Goal: Task Accomplishment & Management: Use online tool/utility

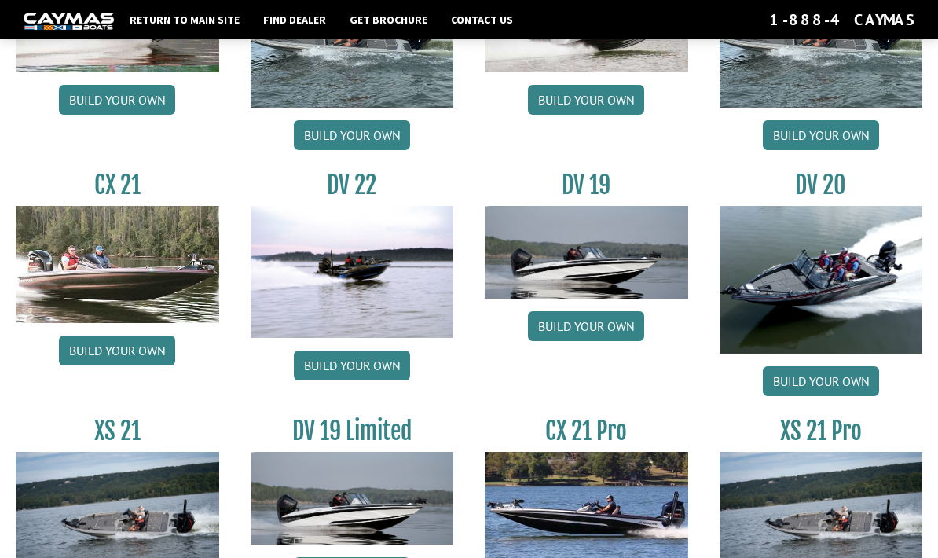
scroll to position [1644, 0]
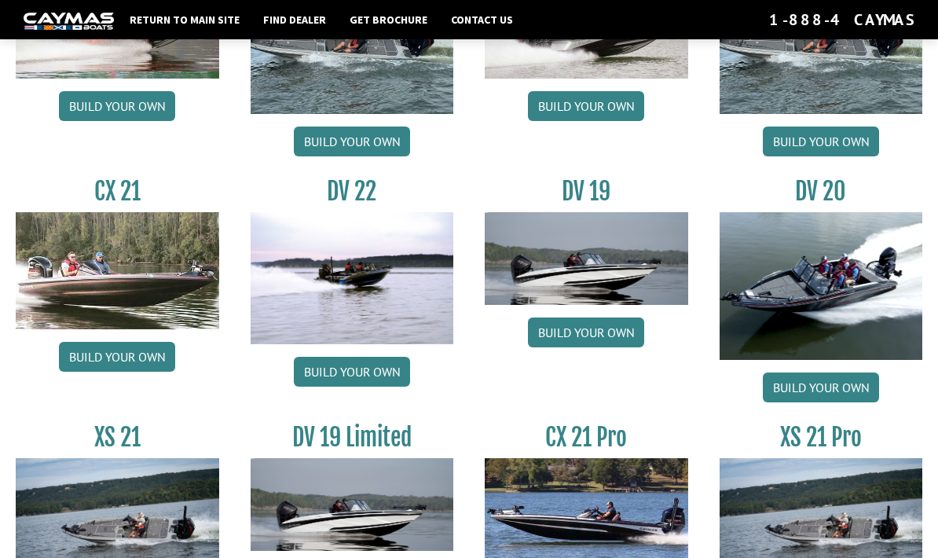
click at [321, 387] on link "Build your own" at bounding box center [352, 372] width 116 height 30
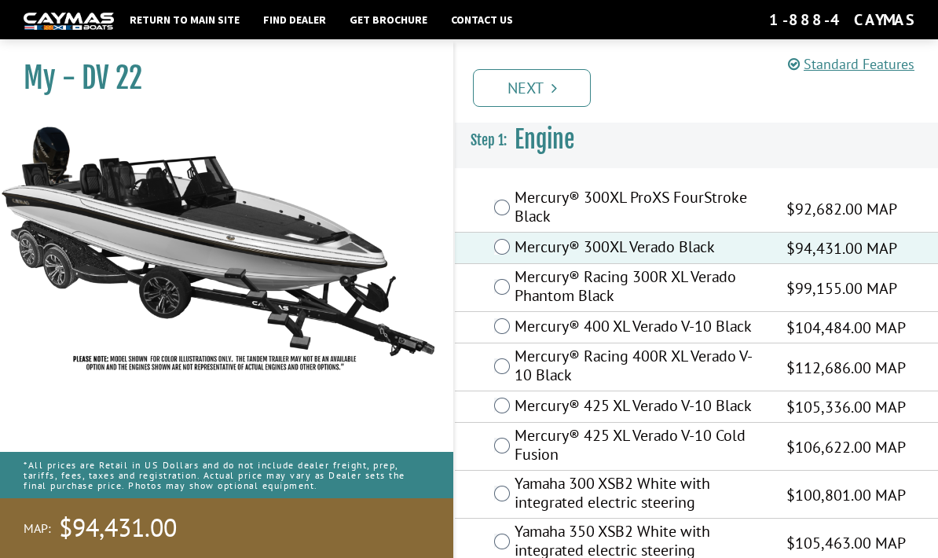
click at [548, 87] on link "Next" at bounding box center [532, 88] width 118 height 38
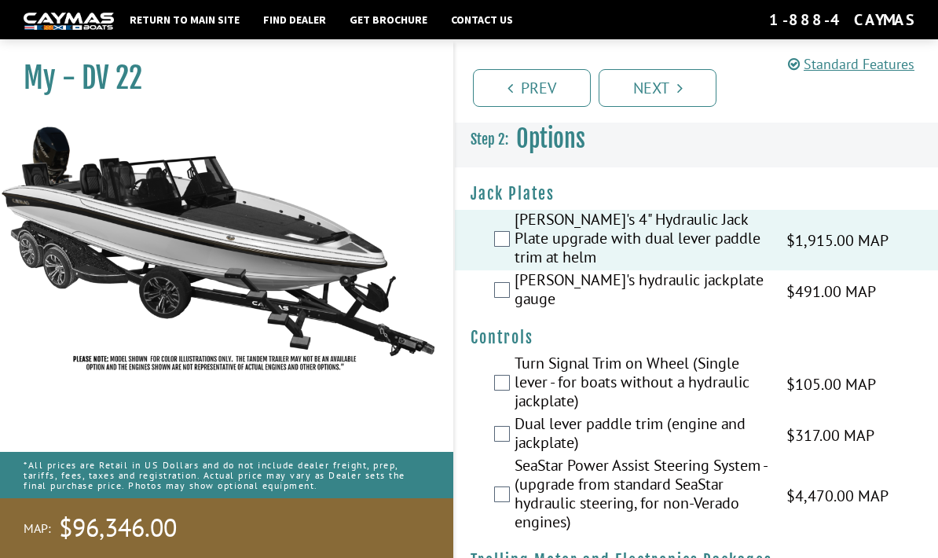
click at [518, 270] on label "[PERSON_NAME]'s hydraulic jackplate gauge" at bounding box center [641, 291] width 252 height 42
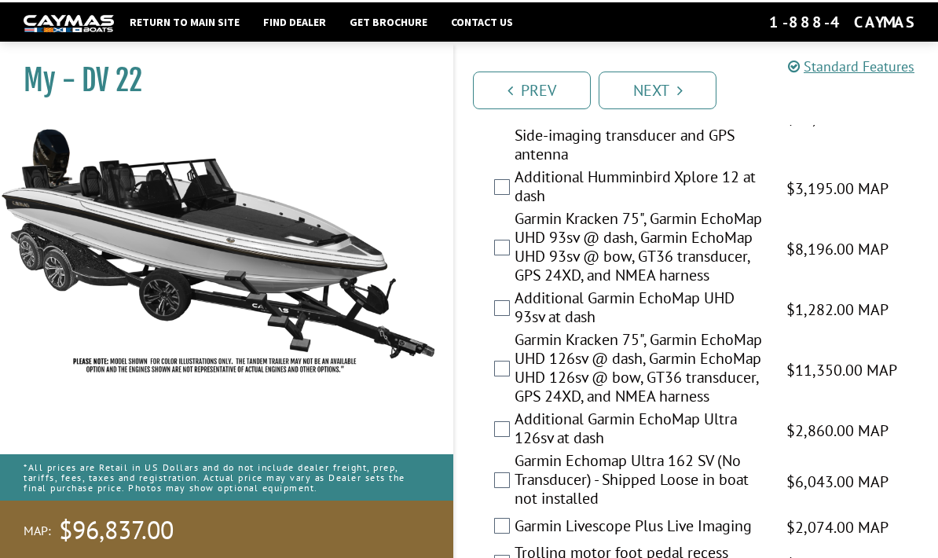
scroll to position [844, 0]
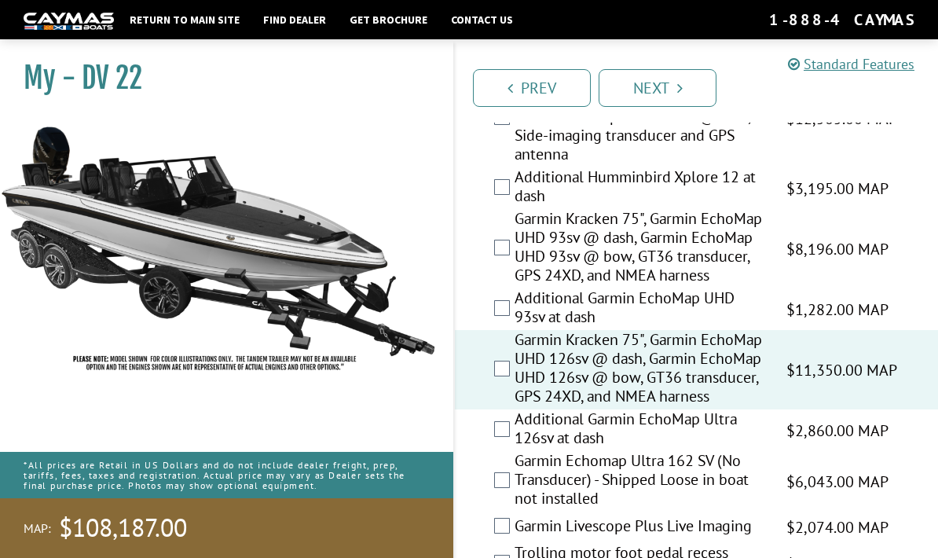
click at [515, 409] on label "Additional Garmin EchoMap Ultra 126sv at dash" at bounding box center [641, 430] width 252 height 42
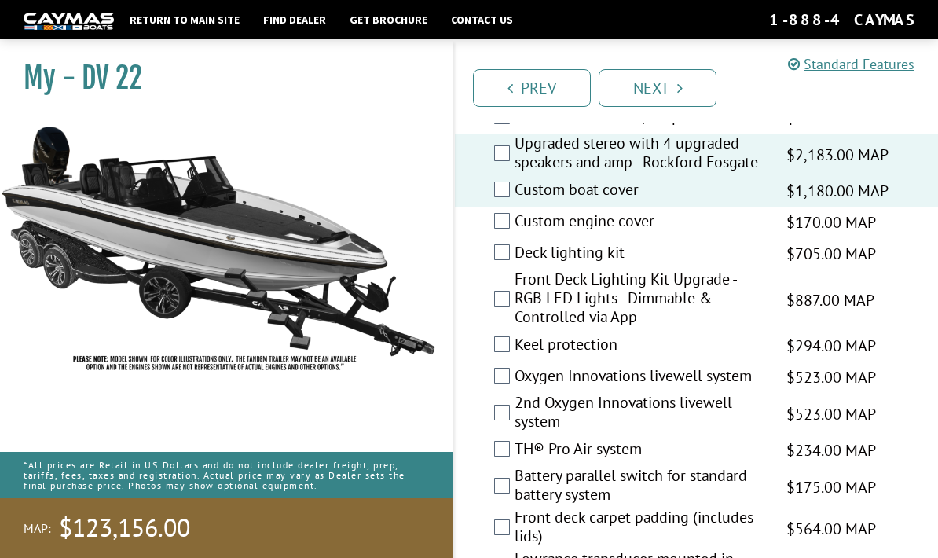
scroll to position [2260, 0]
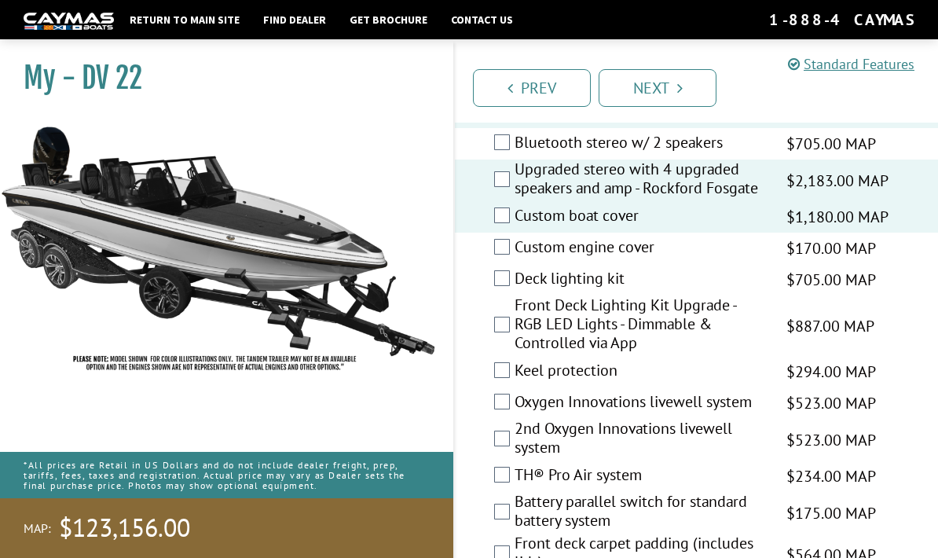
click at [507, 339] on div "Front Deck Lighting Kit Upgrade - RGB LED Lights - Dimmable & Controlled via Ap…" at bounding box center [696, 325] width 483 height 60
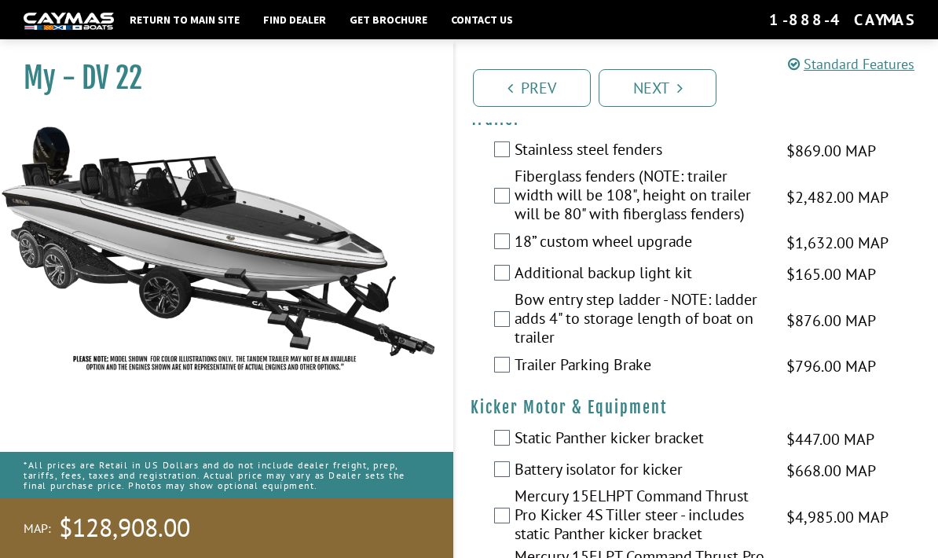
scroll to position [4249, 0]
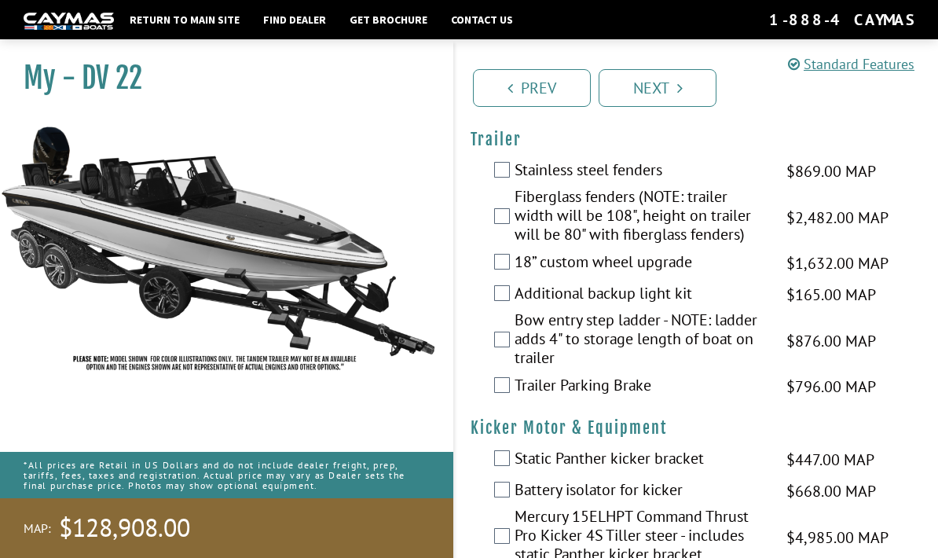
click at [518, 310] on label "Bow entry step ladder - NOTE: ladder adds 4" to storage length of boat on trail…" at bounding box center [641, 340] width 252 height 60
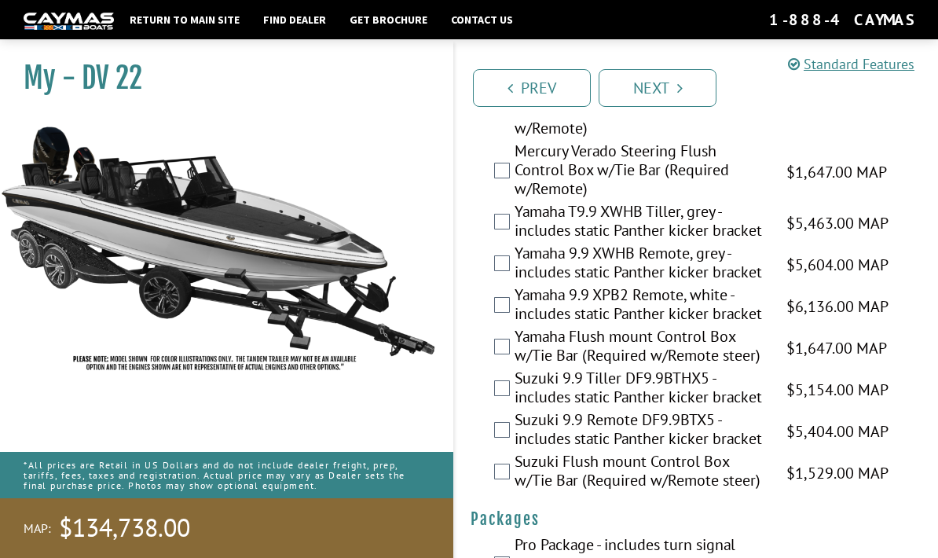
scroll to position [4823, 0]
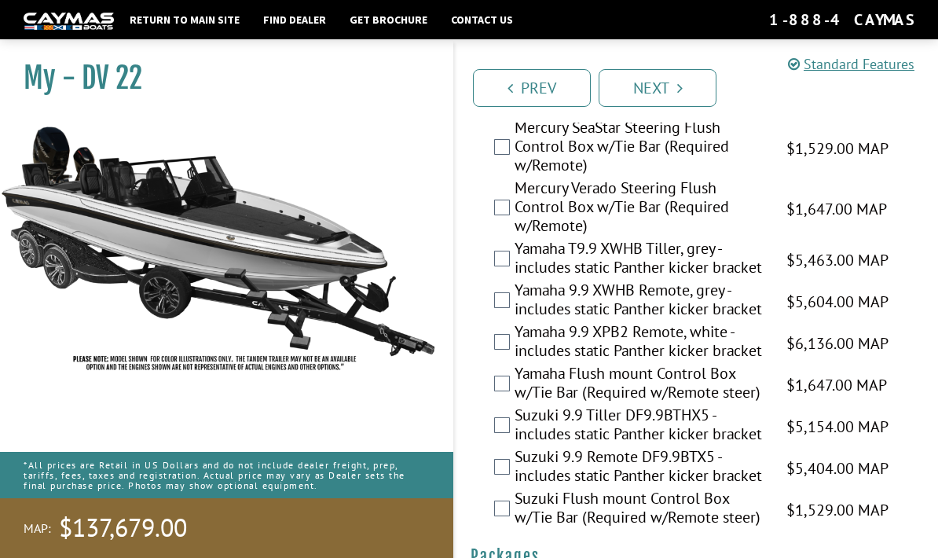
scroll to position [4885, 0]
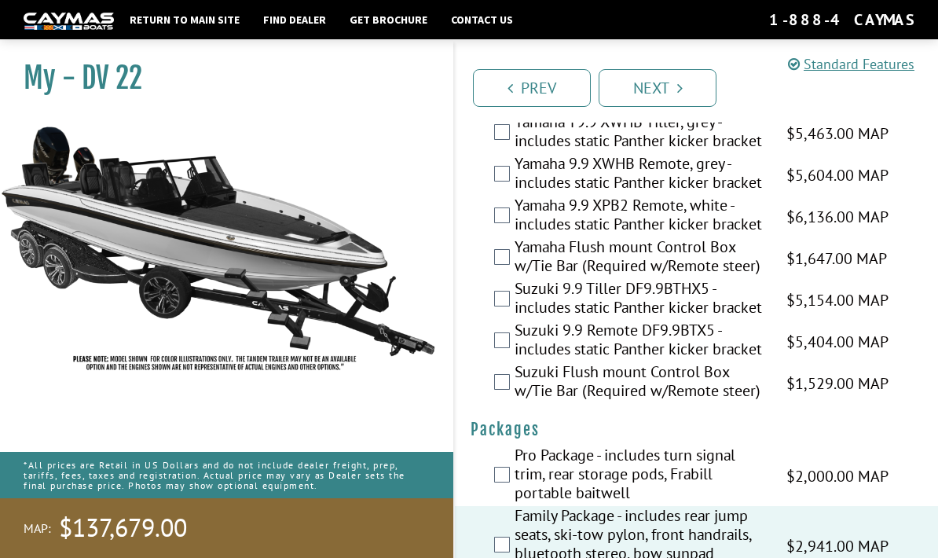
click at [516, 506] on label "Family Package - includes rear jump seats, ski-tow pylon, front handrails, blue…" at bounding box center [641, 545] width 252 height 79
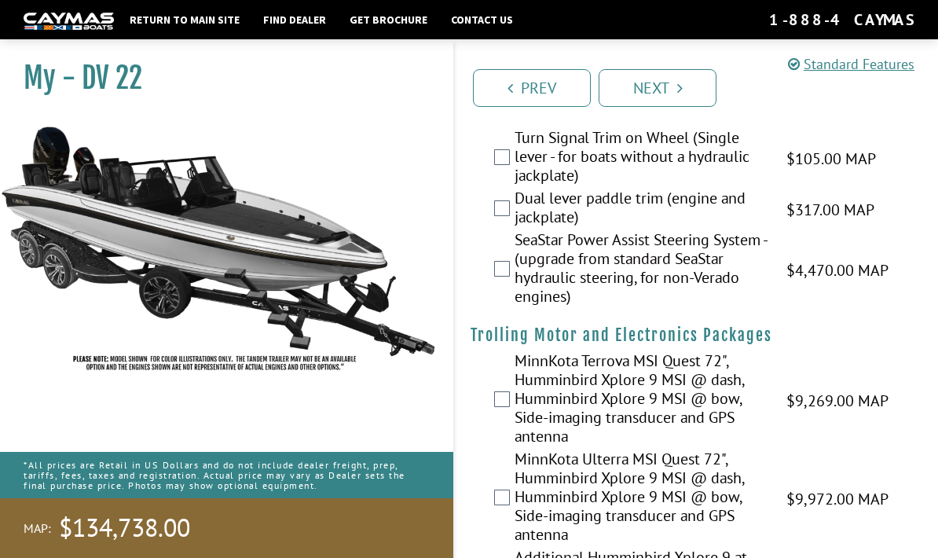
scroll to position [220, 0]
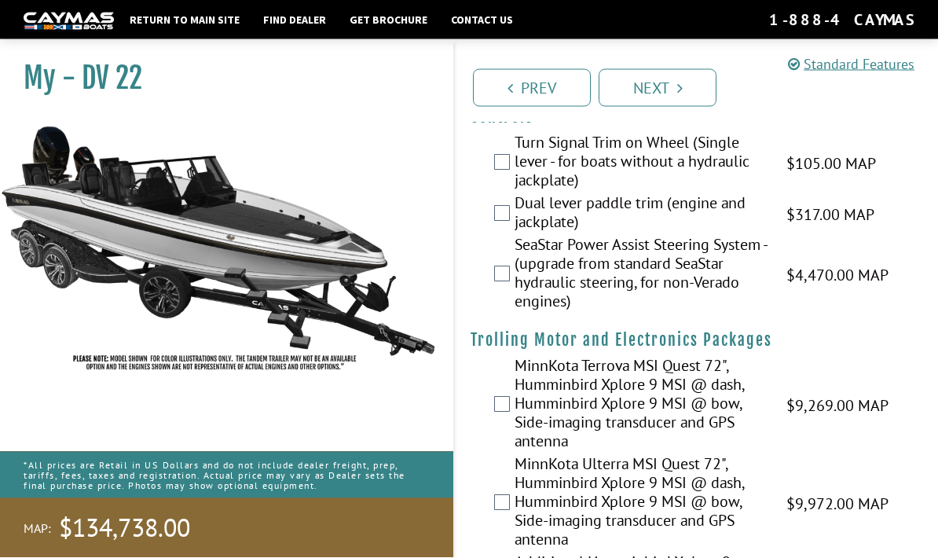
click at [670, 89] on link "Next" at bounding box center [658, 88] width 118 height 38
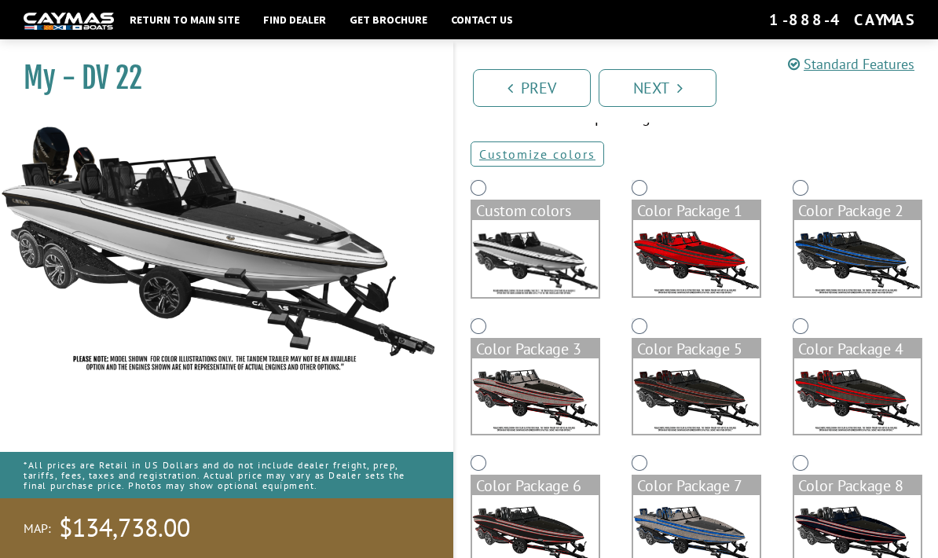
scroll to position [82, 0]
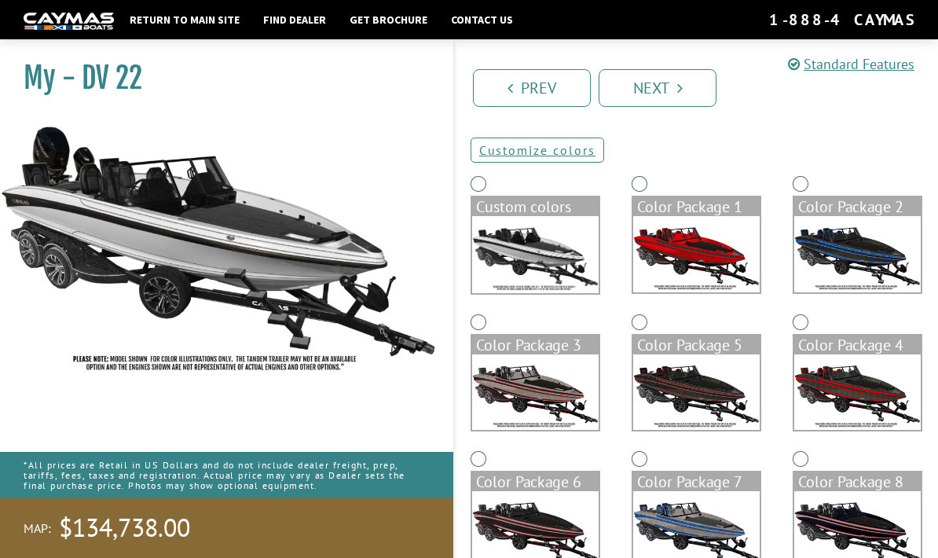
click at [722, 268] on img at bounding box center [696, 254] width 126 height 76
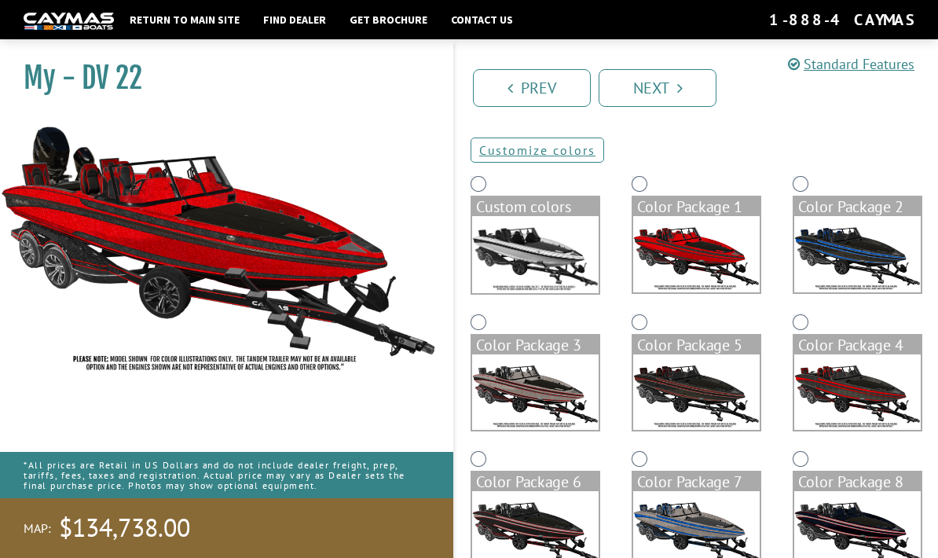
click at [857, 256] on img at bounding box center [857, 254] width 126 height 76
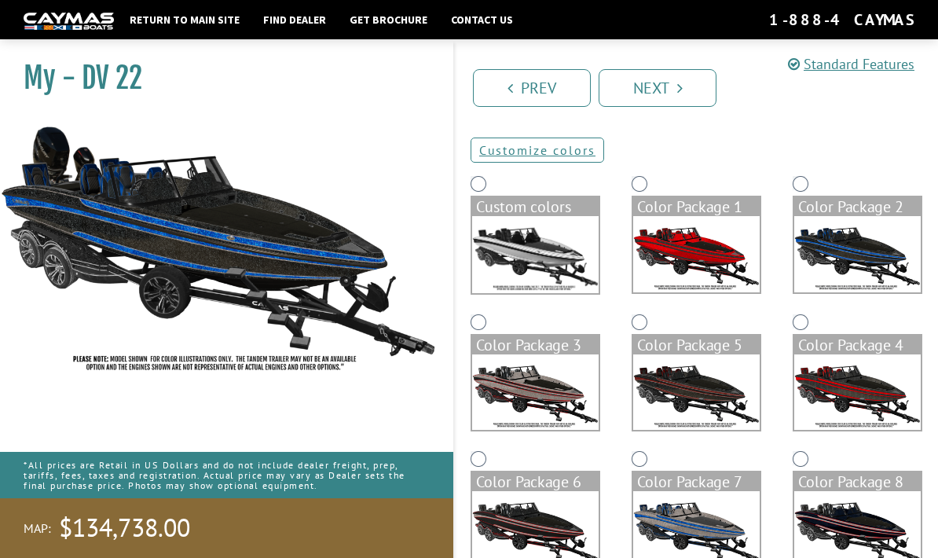
click at [565, 402] on img at bounding box center [535, 392] width 126 height 76
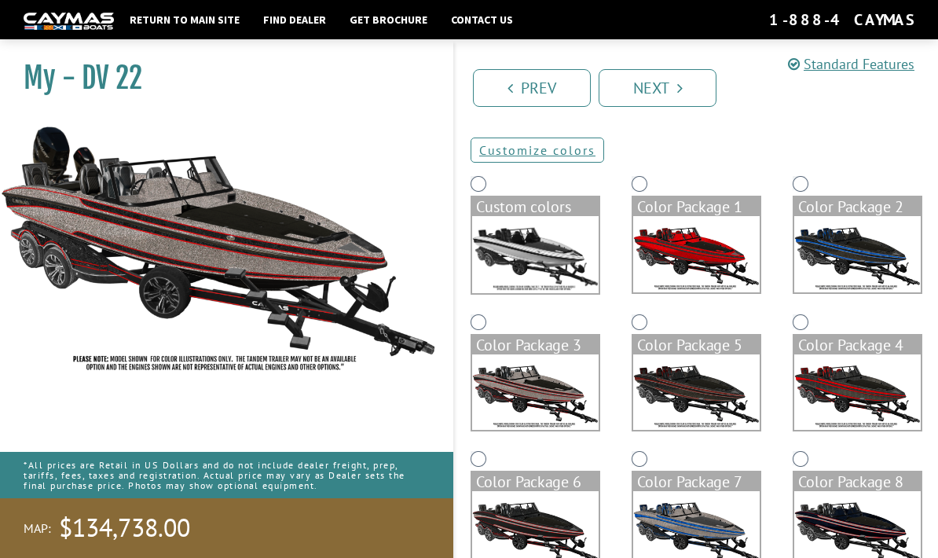
click at [684, 388] on img at bounding box center [696, 392] width 126 height 76
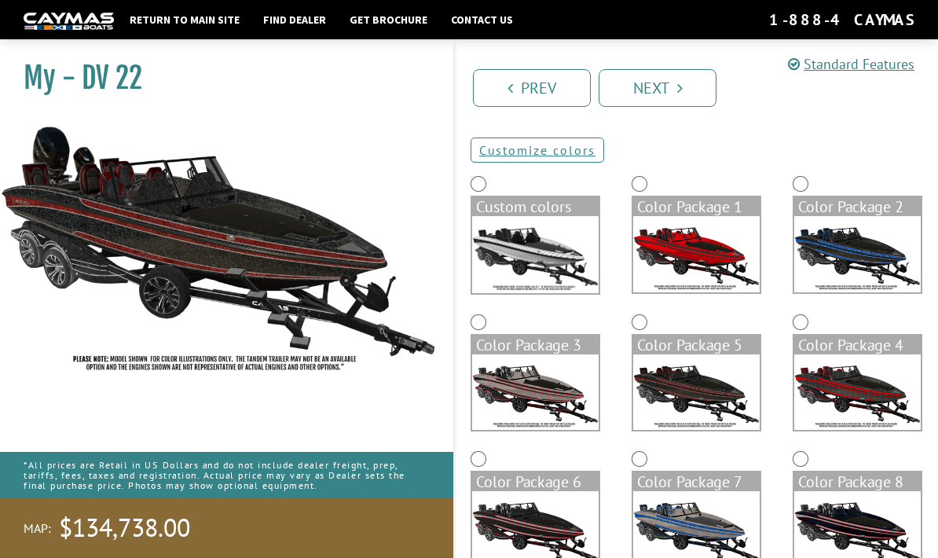
click at [854, 387] on img at bounding box center [857, 392] width 126 height 76
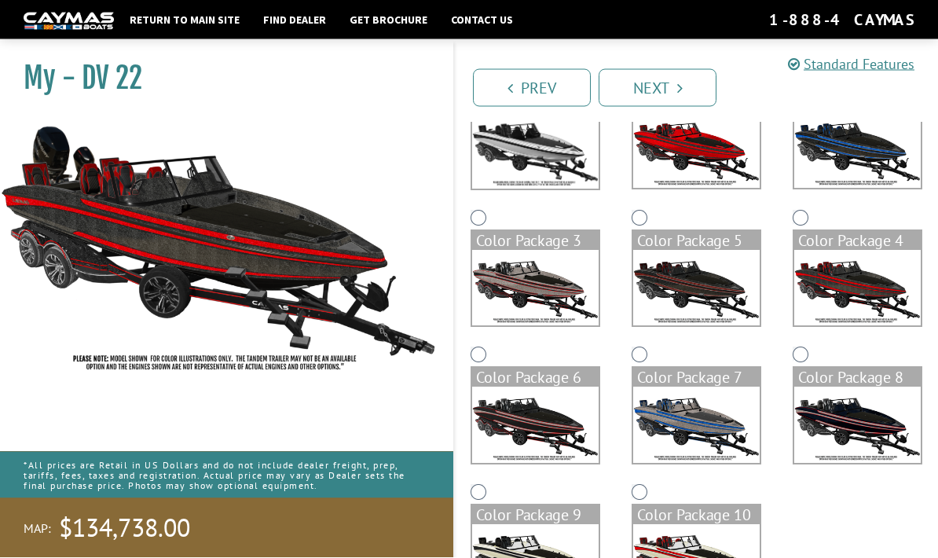
click at [565, 431] on img at bounding box center [535, 425] width 126 height 76
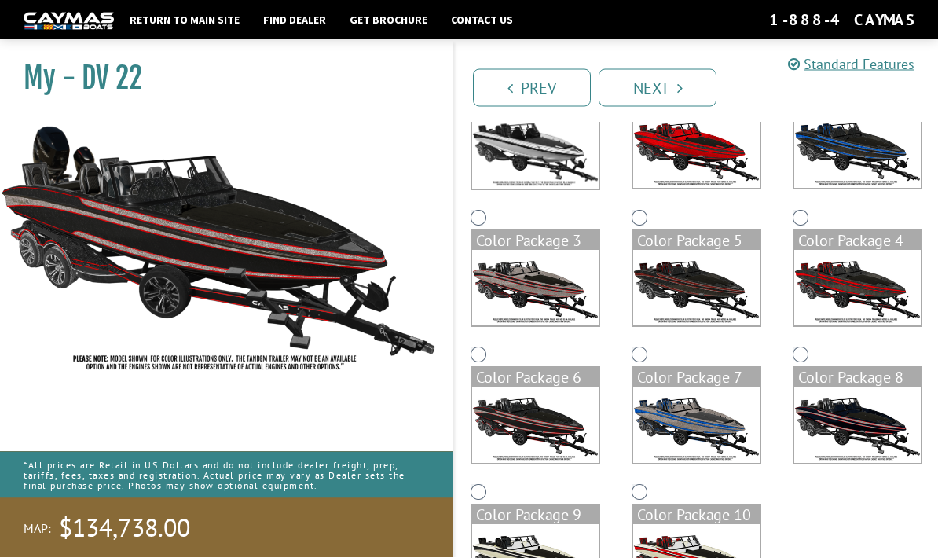
scroll to position [186, 0]
click at [703, 427] on img at bounding box center [696, 425] width 126 height 76
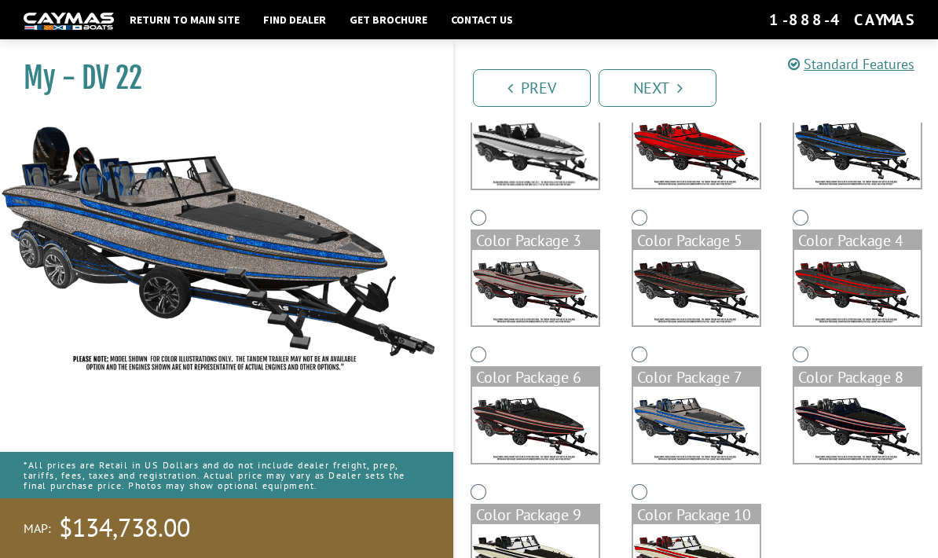
click at [859, 419] on img at bounding box center [857, 425] width 126 height 76
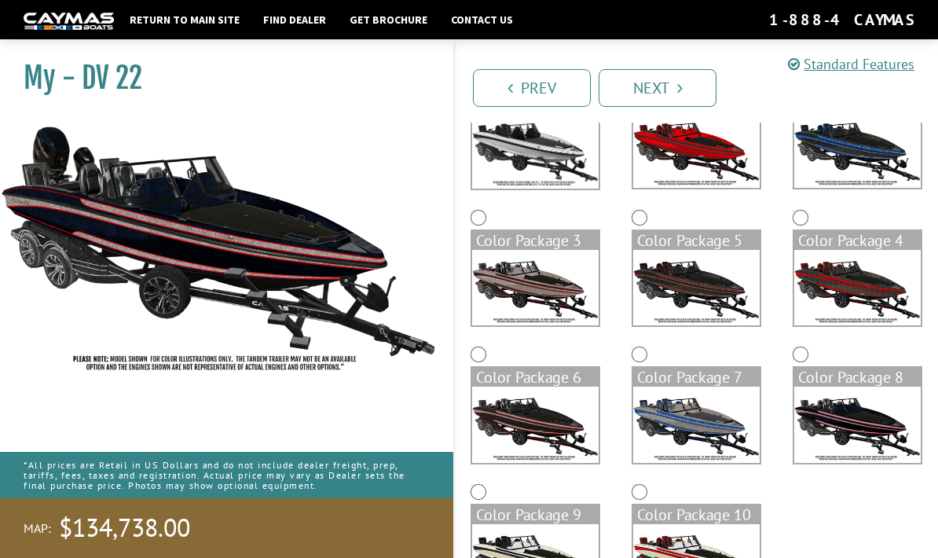
click at [552, 555] on img at bounding box center [535, 562] width 126 height 76
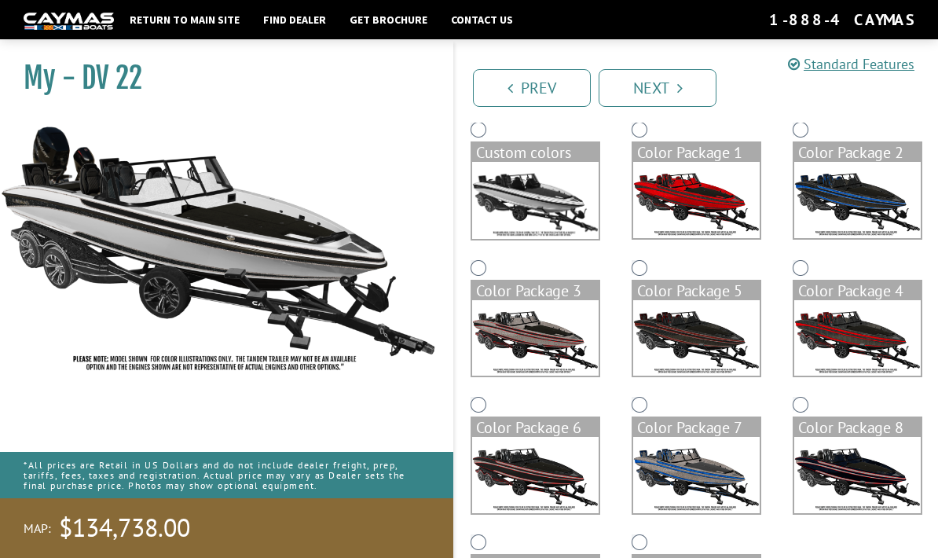
scroll to position [137, 0]
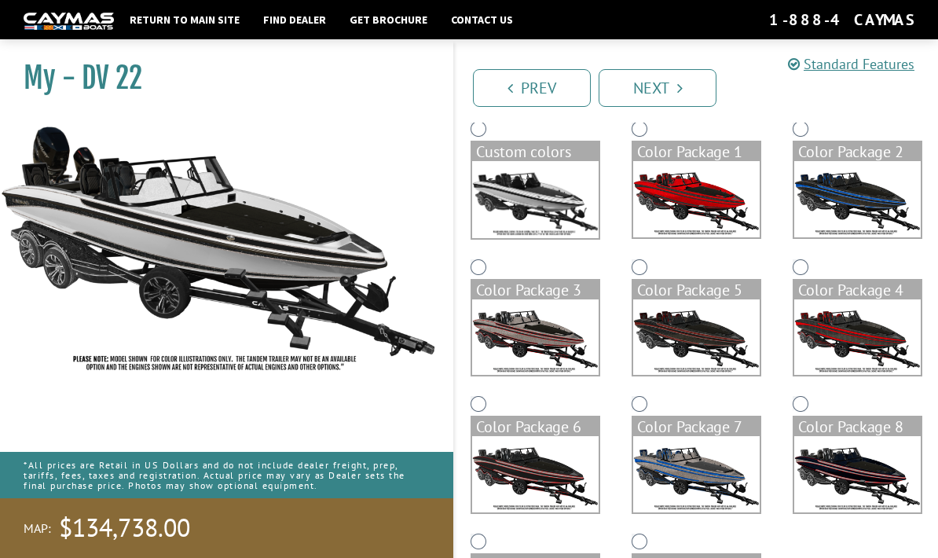
click at [559, 195] on img at bounding box center [535, 199] width 126 height 77
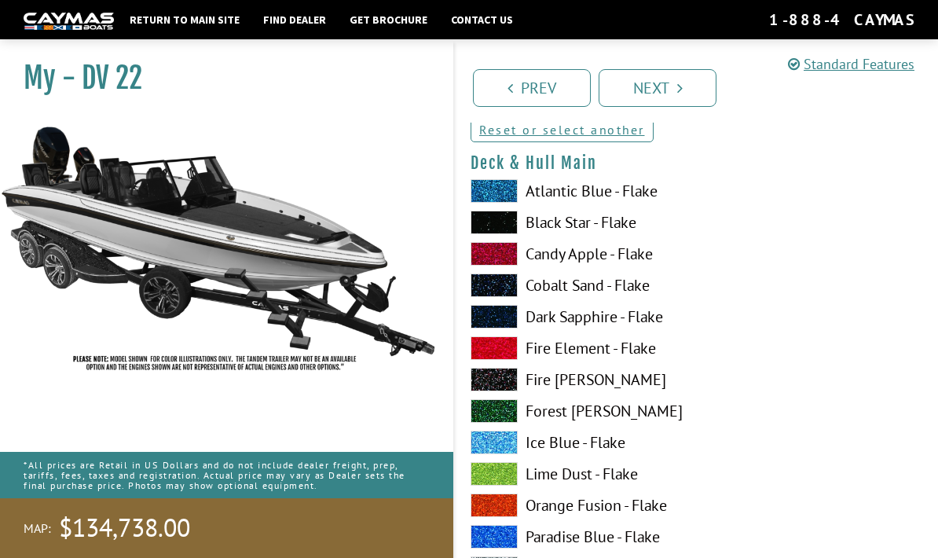
click at [547, 90] on link "Prev" at bounding box center [532, 88] width 118 height 38
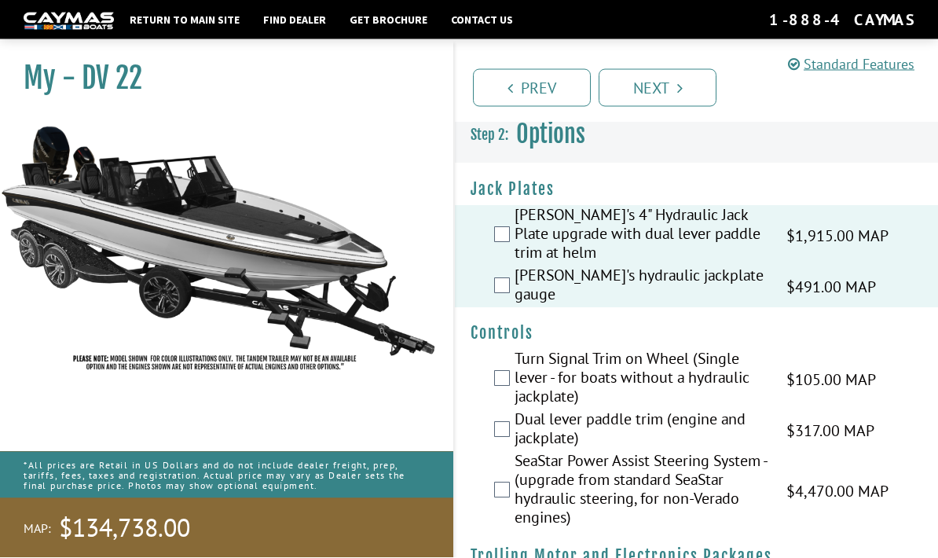
scroll to position [0, 0]
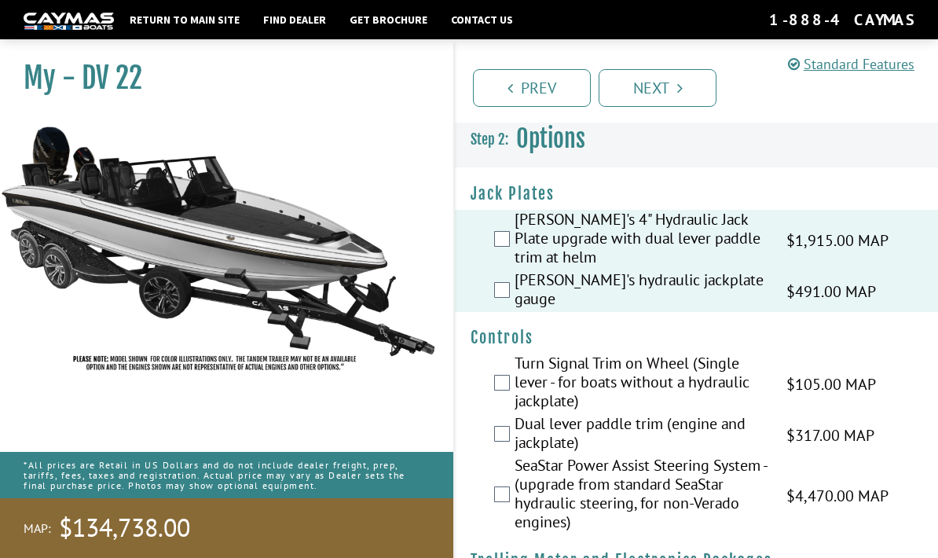
click at [669, 88] on link "Next" at bounding box center [658, 88] width 118 height 38
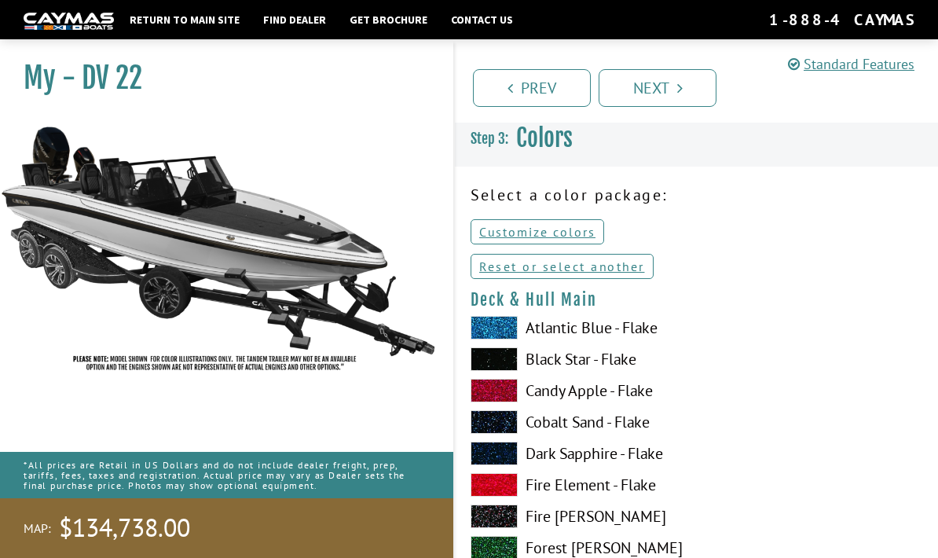
click at [637, 278] on link "Reset or select another" at bounding box center [562, 266] width 183 height 25
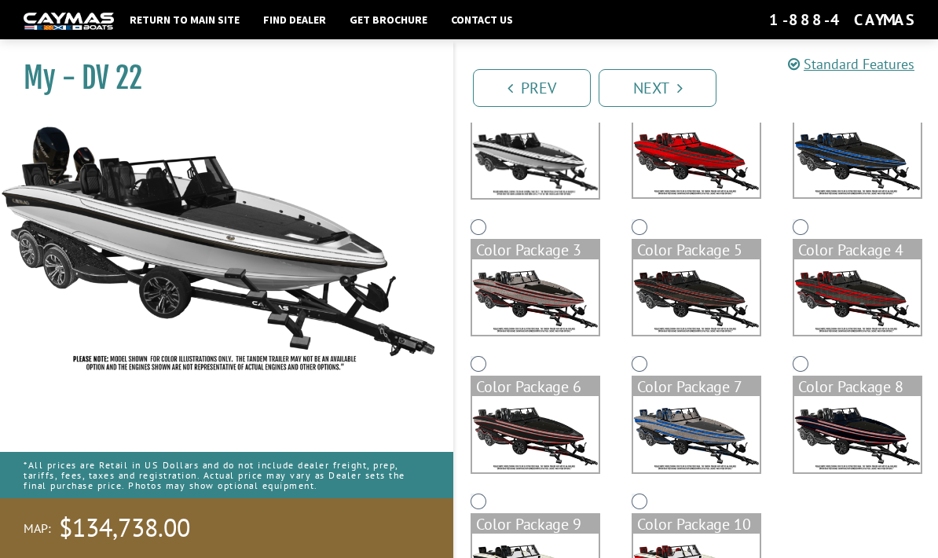
scroll to position [199, 0]
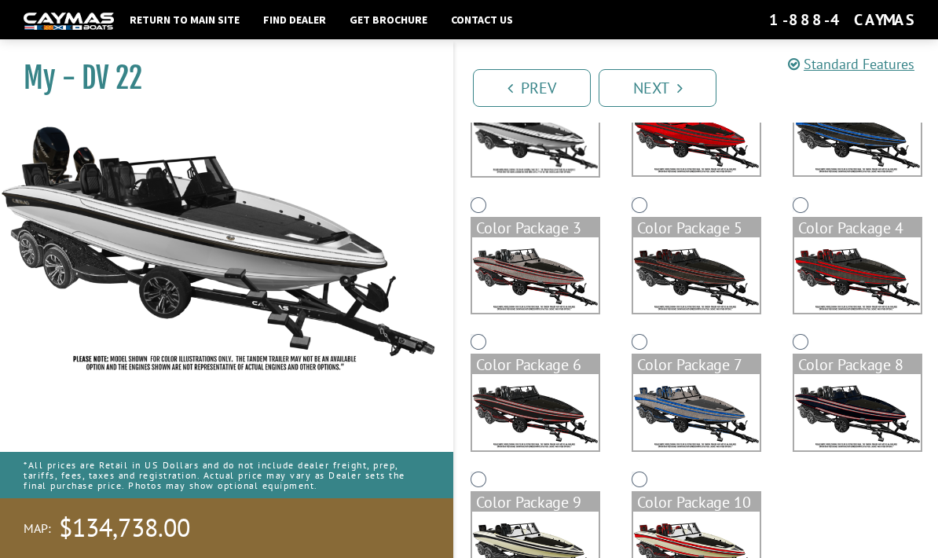
click at [566, 537] on img at bounding box center [535, 549] width 126 height 76
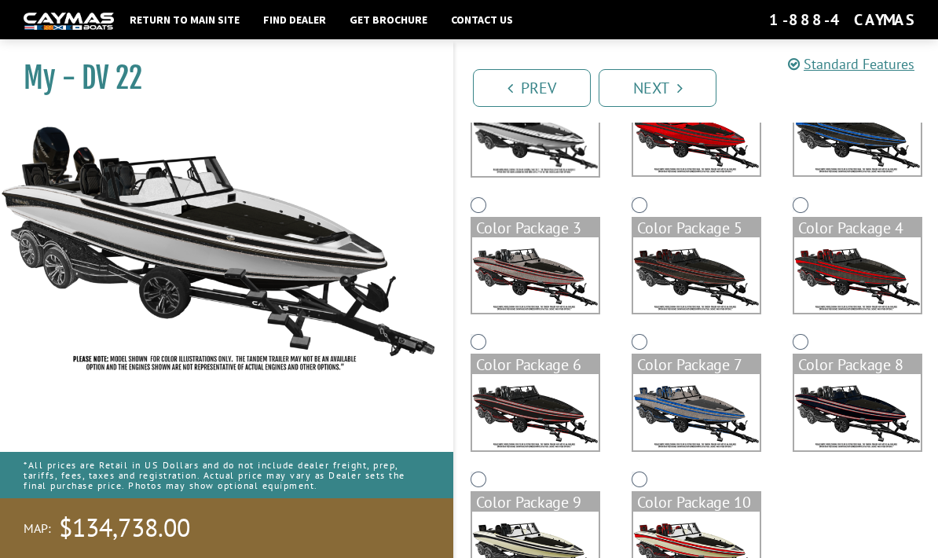
click at [727, 547] on img at bounding box center [696, 549] width 126 height 76
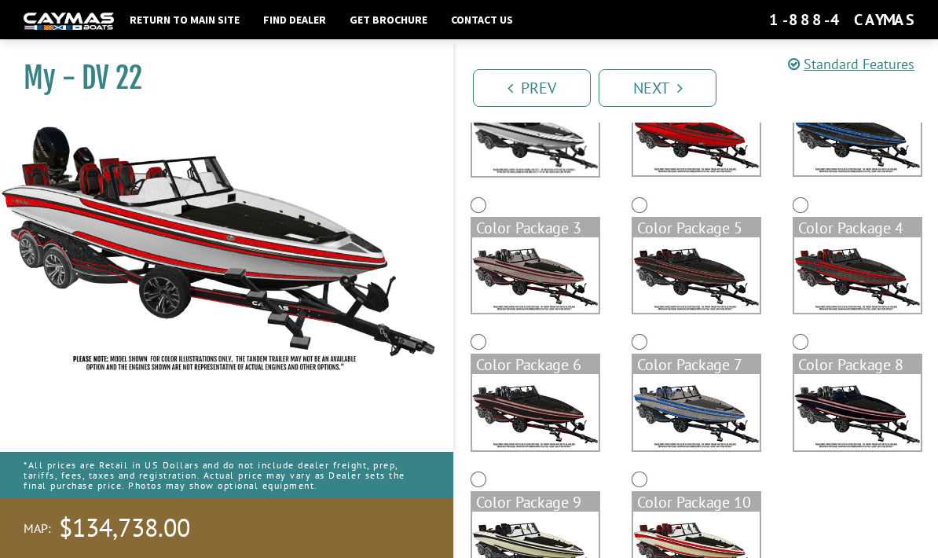
click at [863, 416] on img at bounding box center [857, 412] width 126 height 76
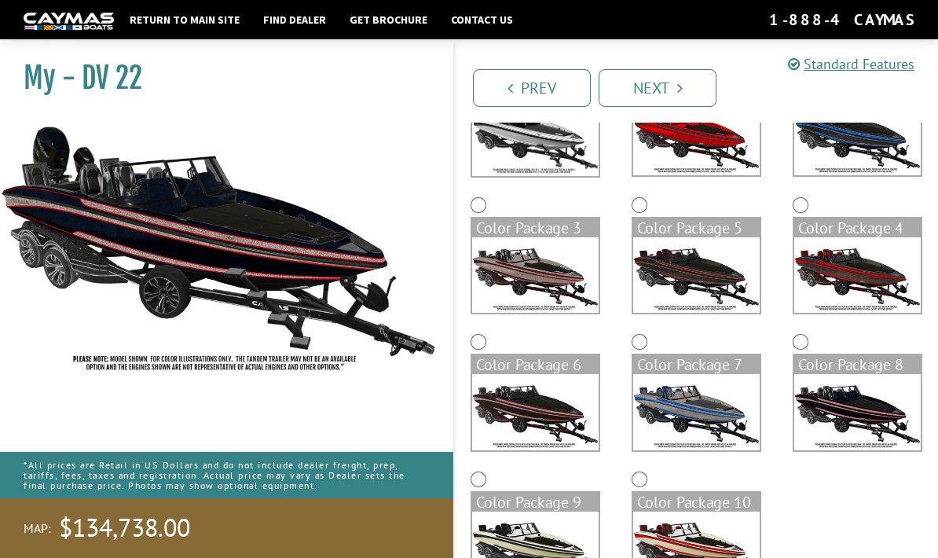
click at [720, 416] on img at bounding box center [696, 412] width 126 height 76
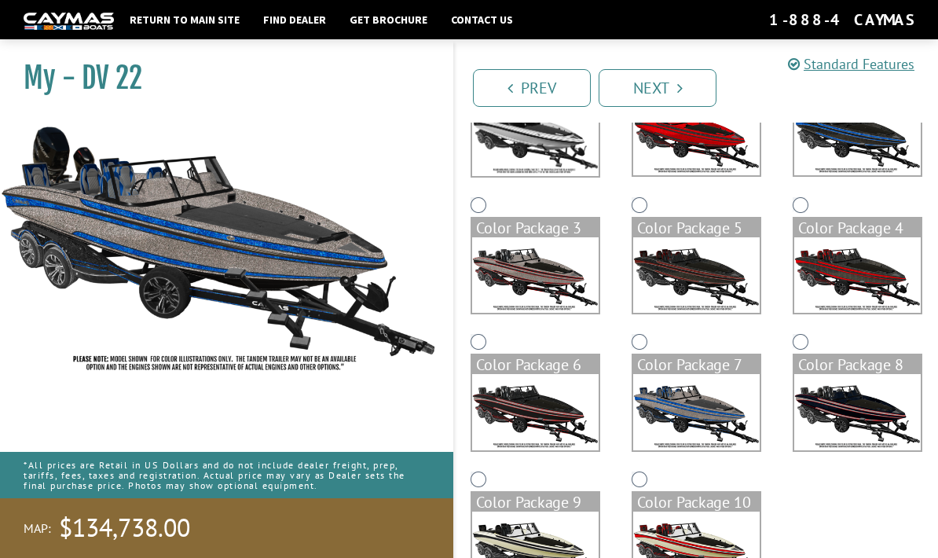
click at [577, 420] on img at bounding box center [535, 412] width 126 height 76
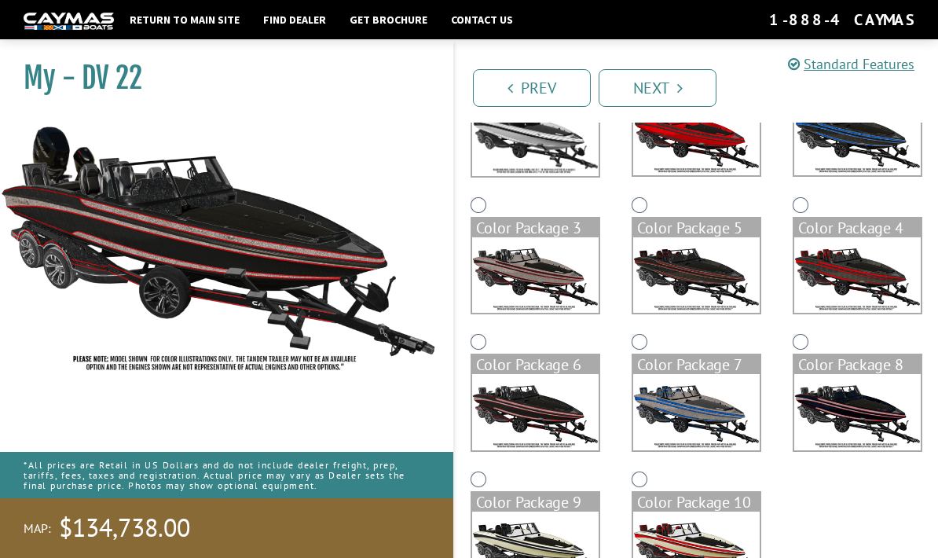
click at [871, 283] on img at bounding box center [857, 275] width 126 height 76
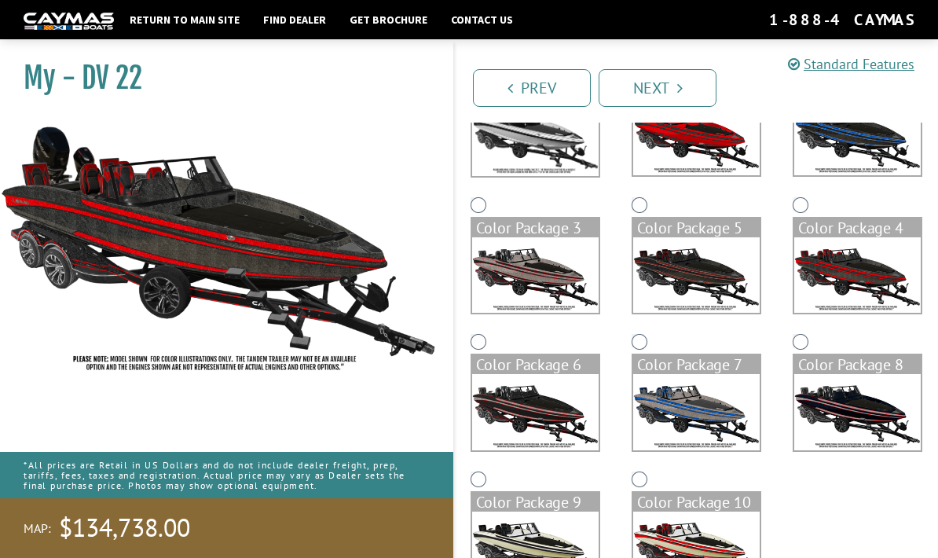
click at [734, 292] on img at bounding box center [696, 275] width 126 height 76
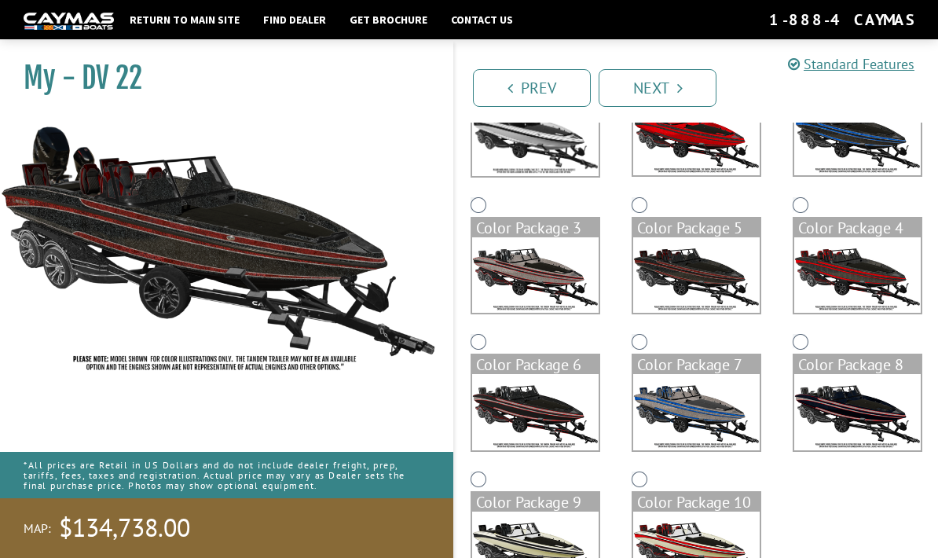
click at [577, 555] on img at bounding box center [535, 549] width 126 height 76
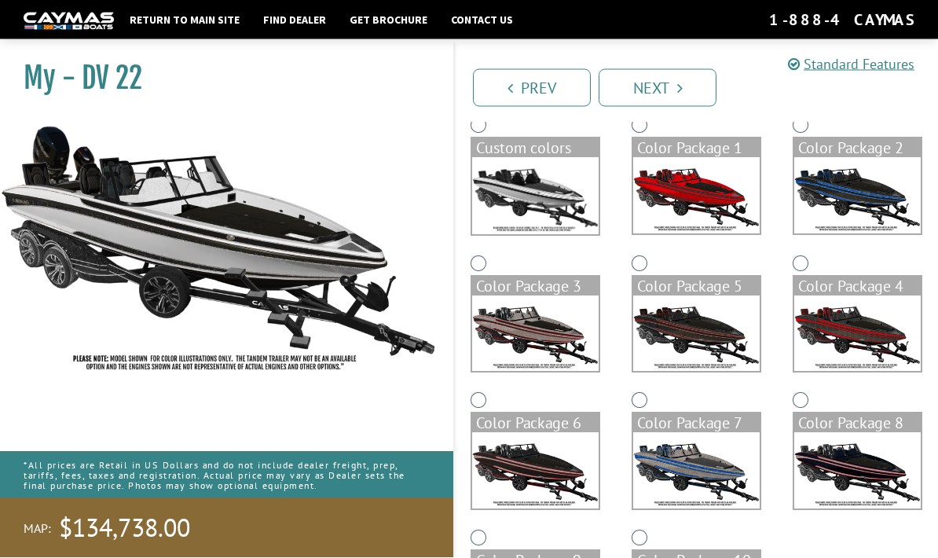
scroll to position [146, 0]
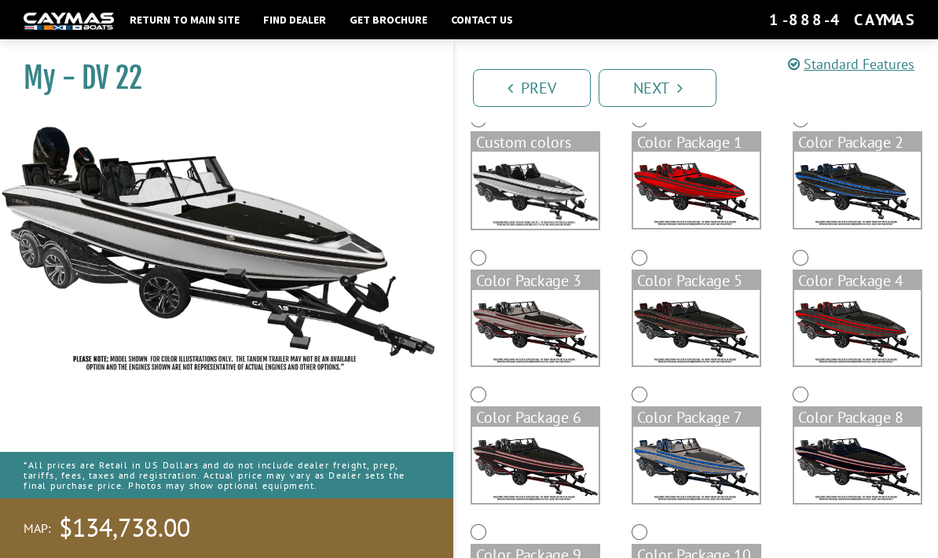
click at [718, 340] on img at bounding box center [696, 328] width 126 height 76
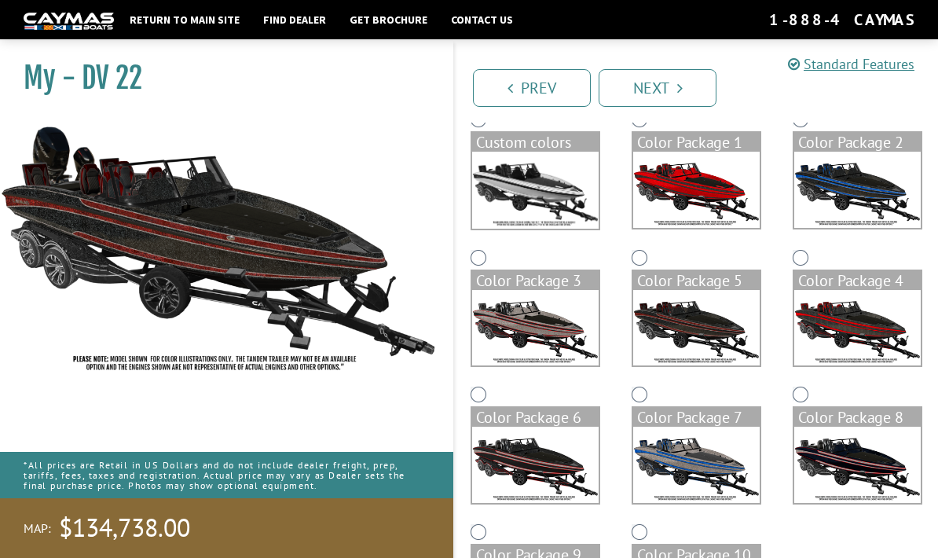
click at [850, 335] on img at bounding box center [857, 328] width 126 height 76
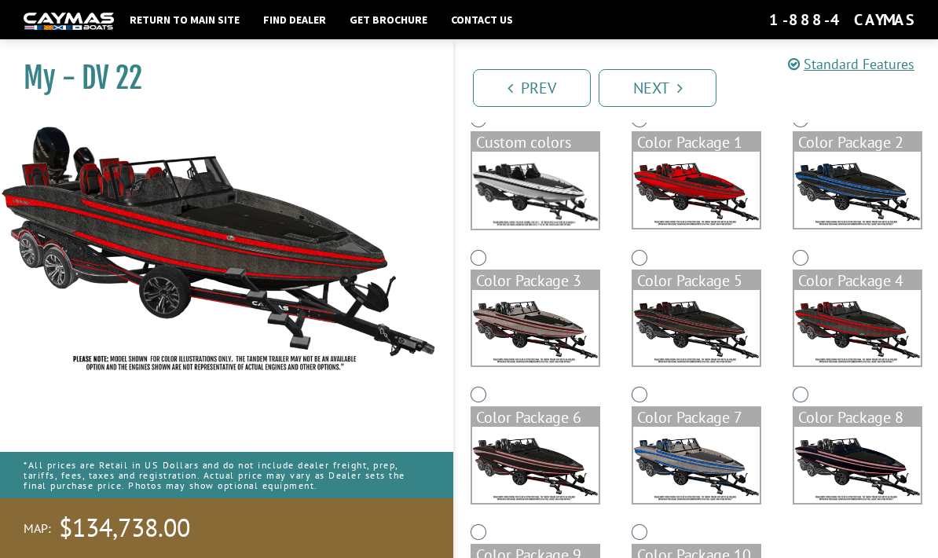
click at [590, 459] on img at bounding box center [535, 465] width 126 height 76
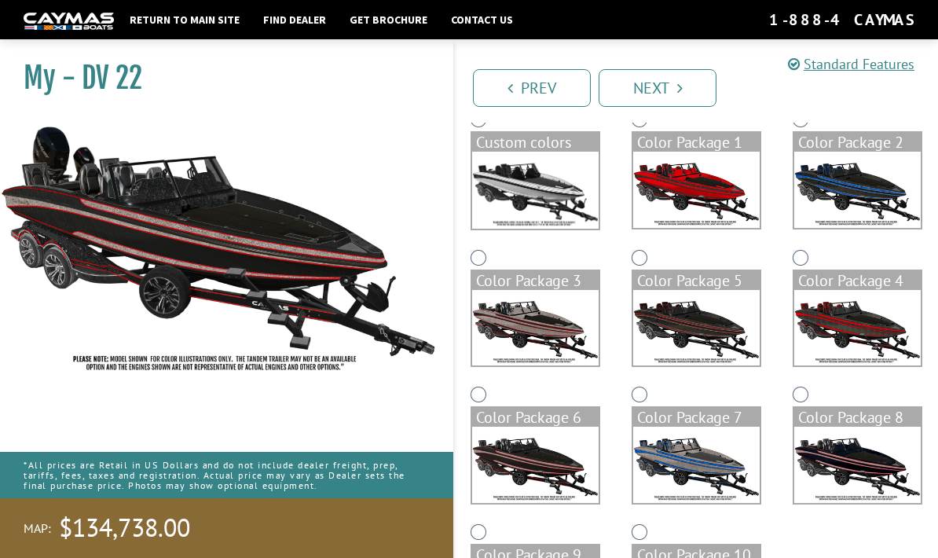
click at [700, 339] on img at bounding box center [696, 328] width 126 height 76
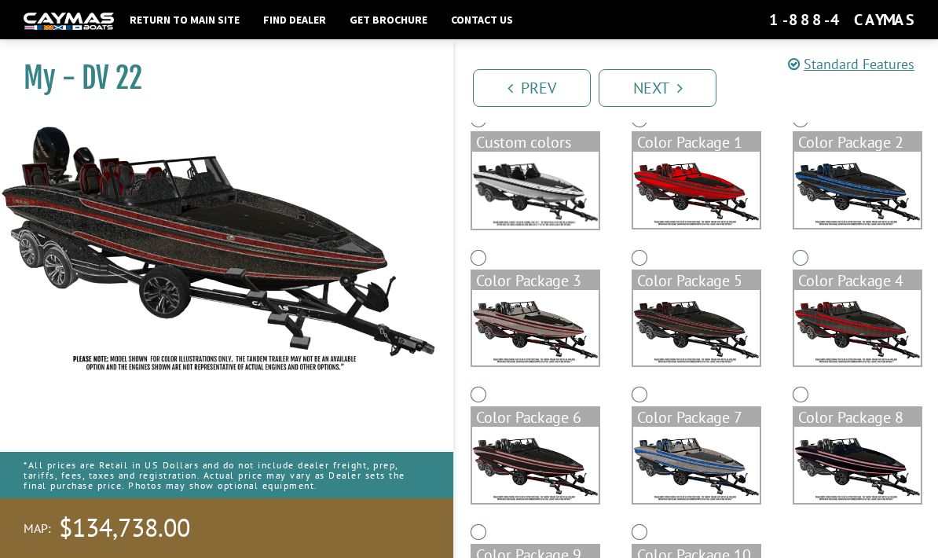
click at [849, 318] on img at bounding box center [857, 328] width 126 height 76
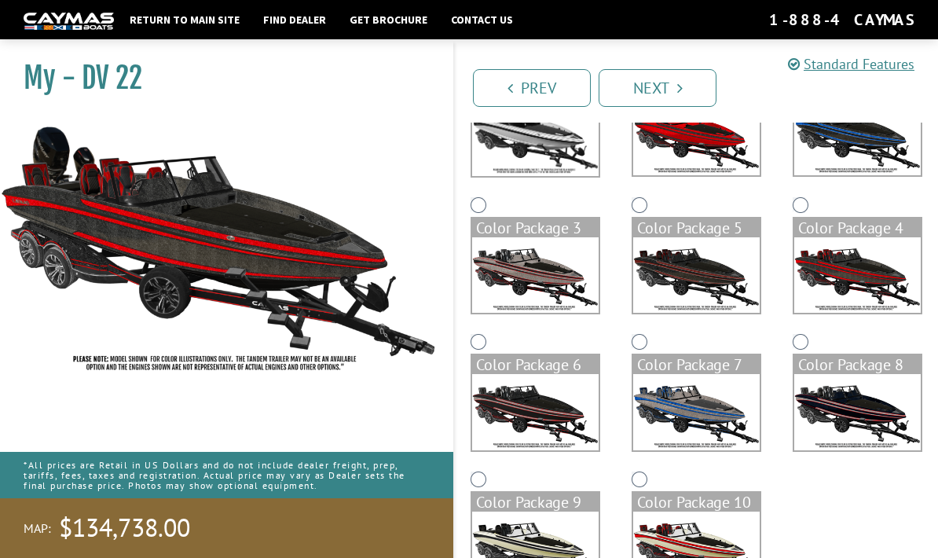
scroll to position [189, 0]
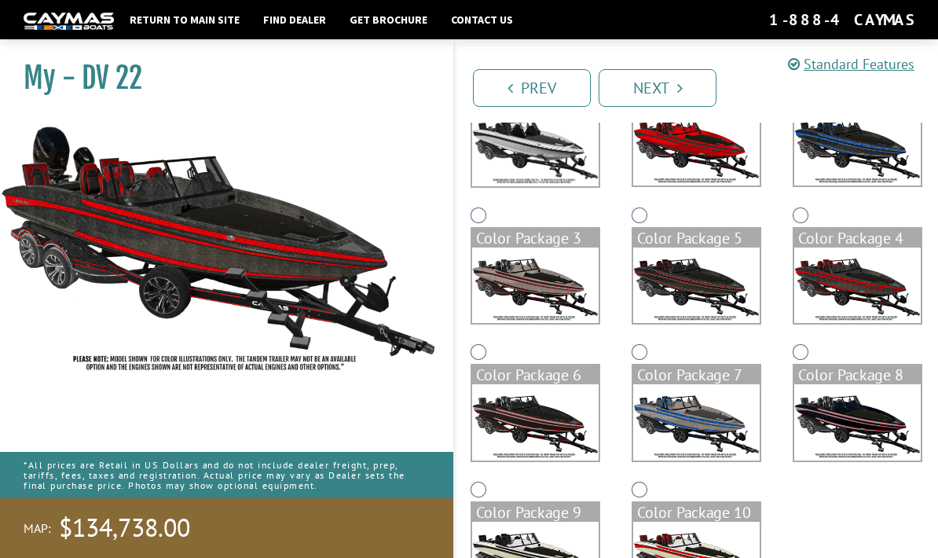
click at [717, 430] on img at bounding box center [696, 422] width 126 height 76
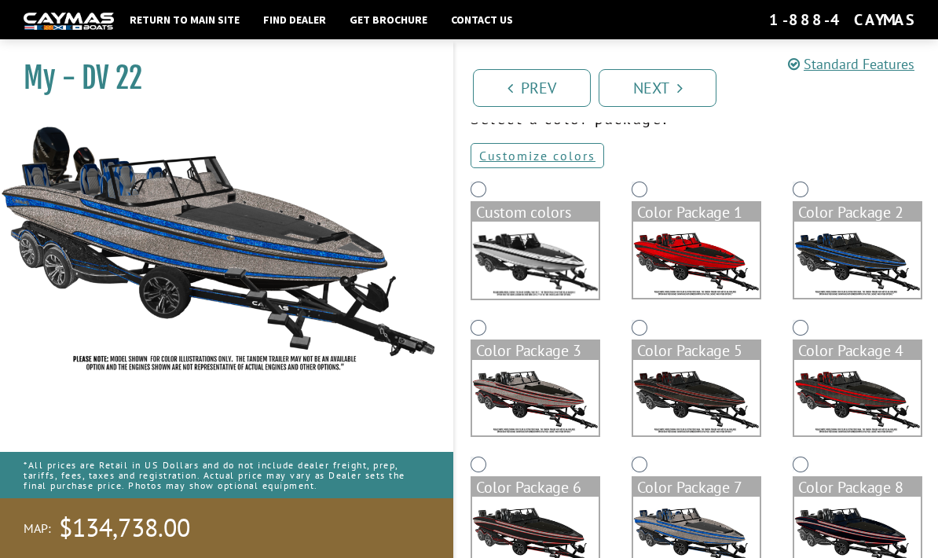
scroll to position [75, 0]
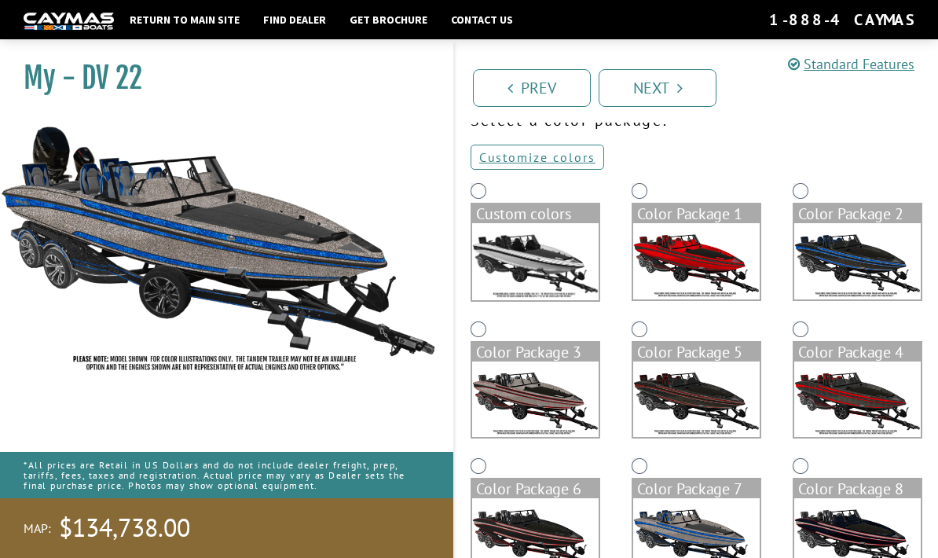
click at [864, 264] on img at bounding box center [857, 261] width 126 height 76
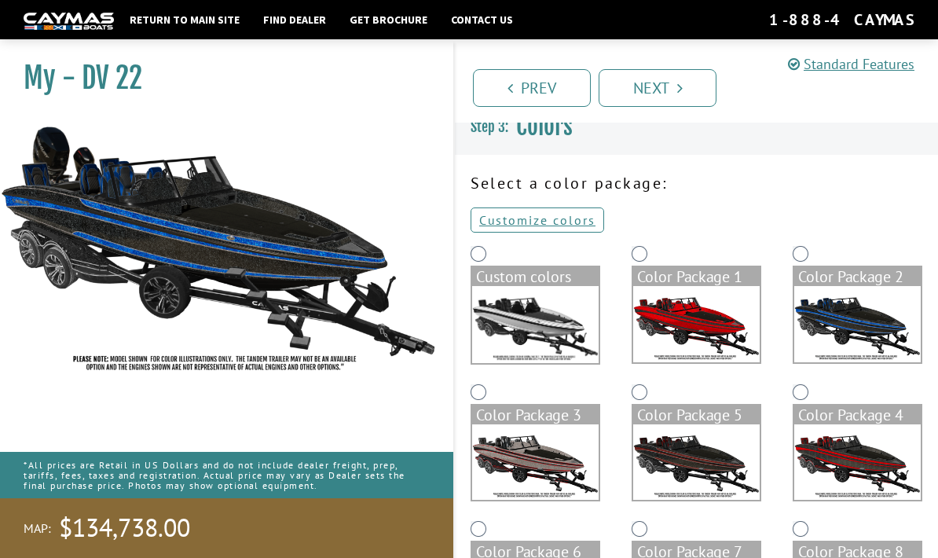
scroll to position [0, 0]
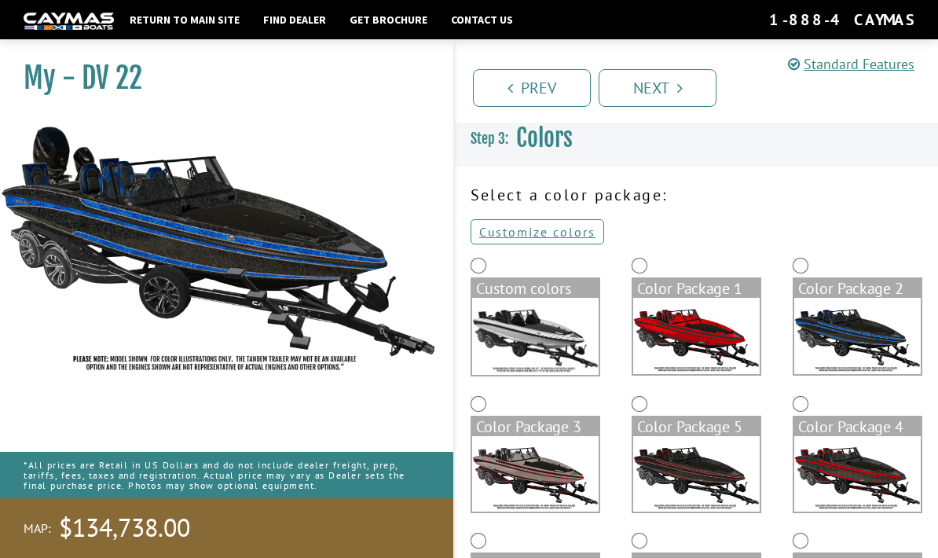
click at [718, 350] on img at bounding box center [696, 336] width 126 height 76
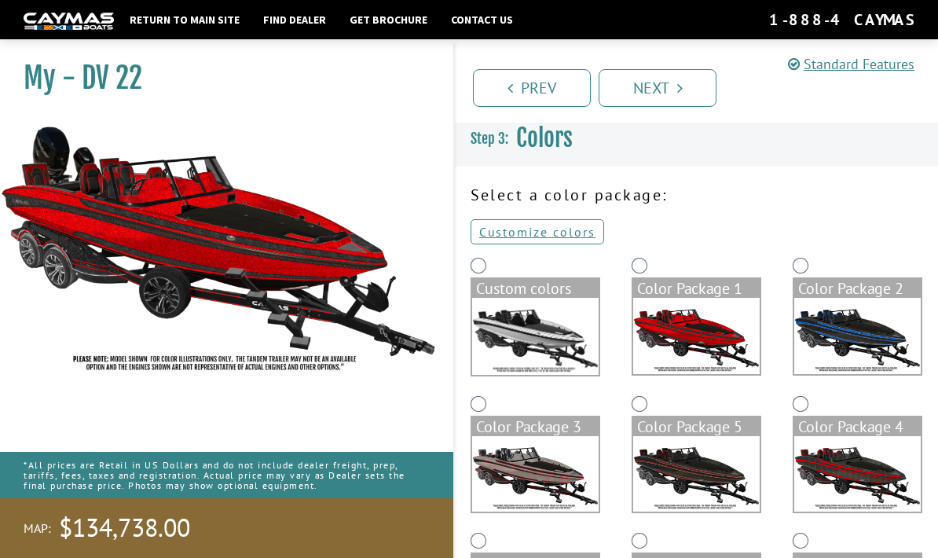
click at [869, 335] on img at bounding box center [857, 336] width 126 height 76
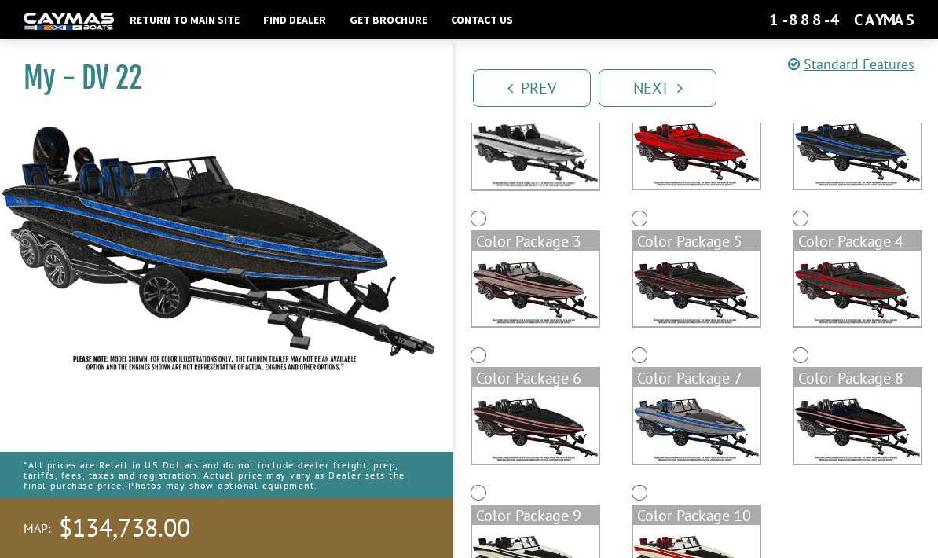
scroll to position [199, 0]
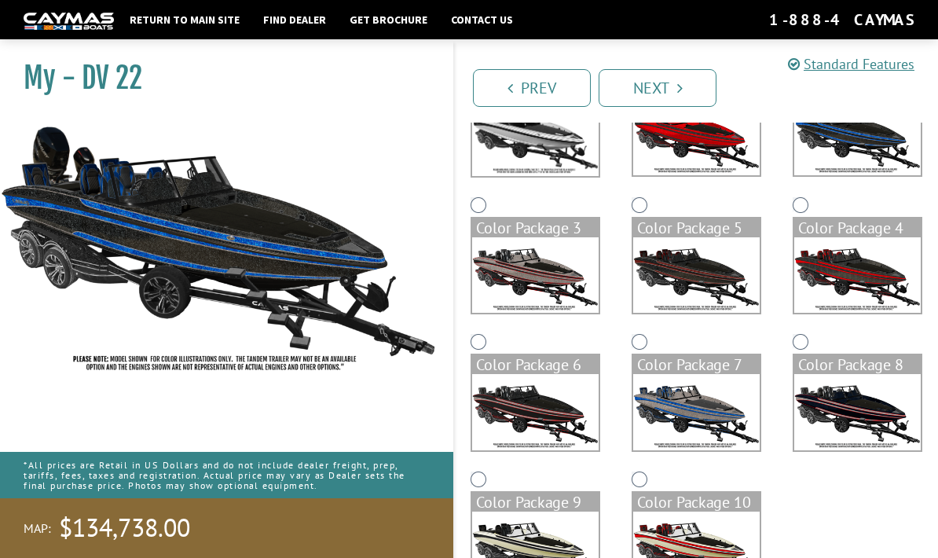
click at [583, 557] on img at bounding box center [535, 549] width 126 height 76
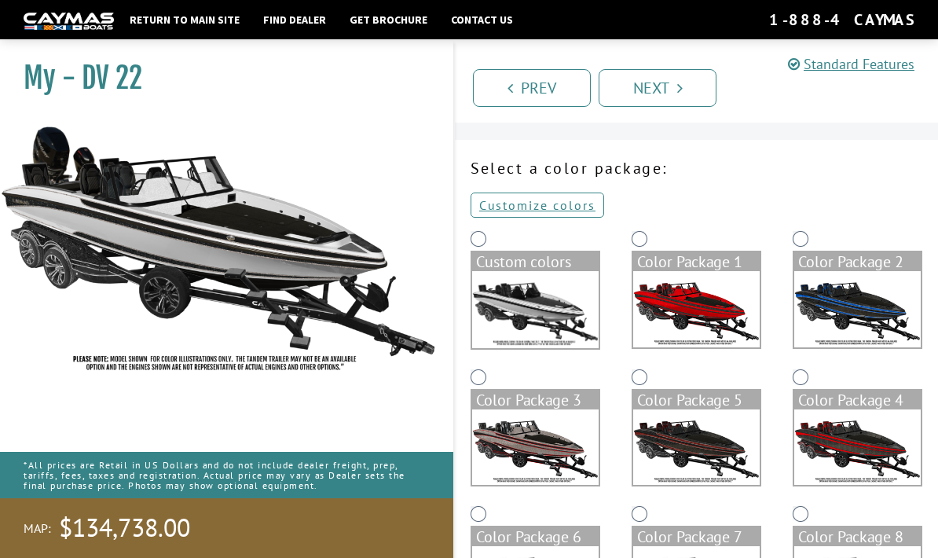
scroll to position [0, 0]
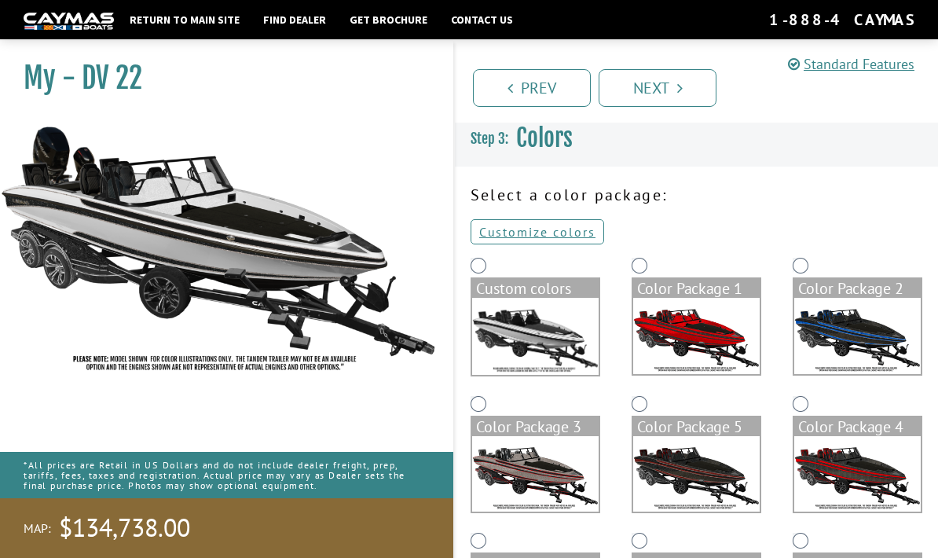
click at [537, 86] on link "Prev" at bounding box center [532, 88] width 118 height 38
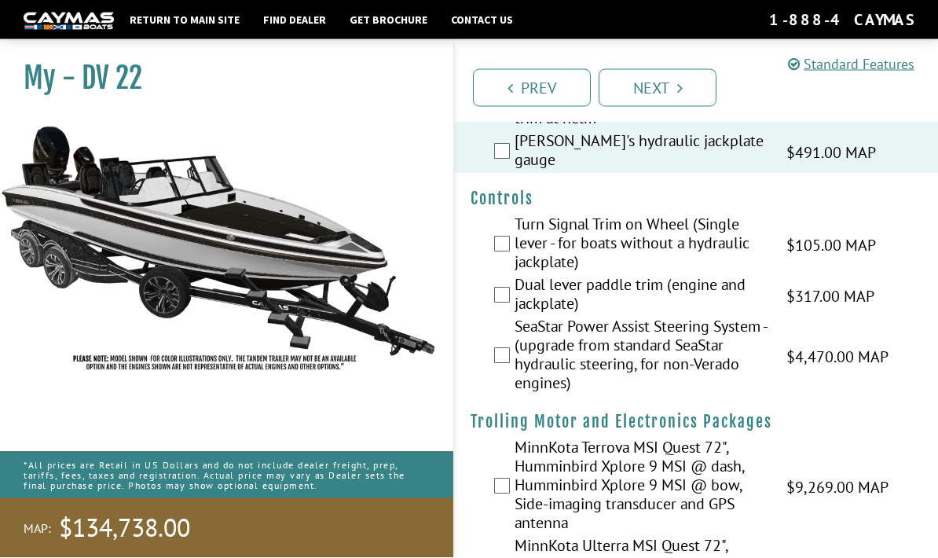
scroll to position [121, 0]
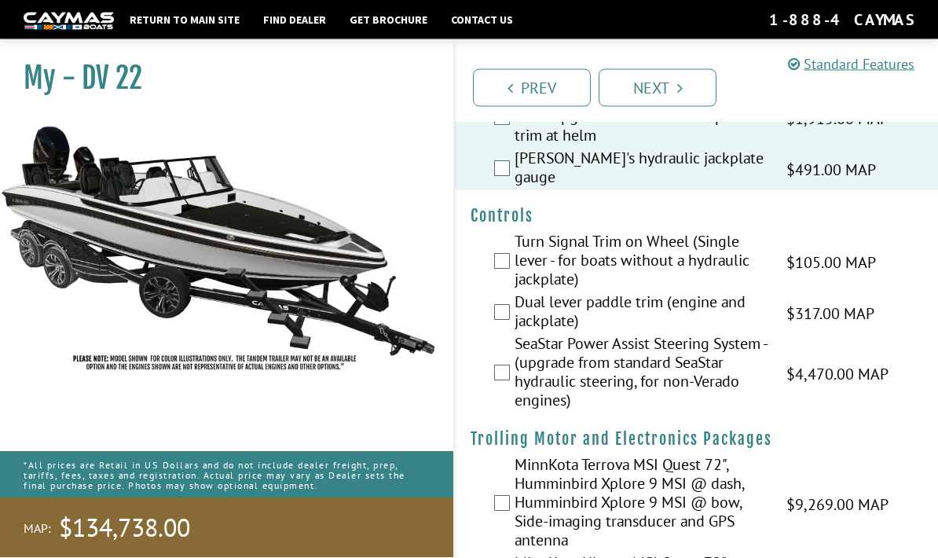
click at [542, 94] on link "Prev" at bounding box center [532, 88] width 118 height 38
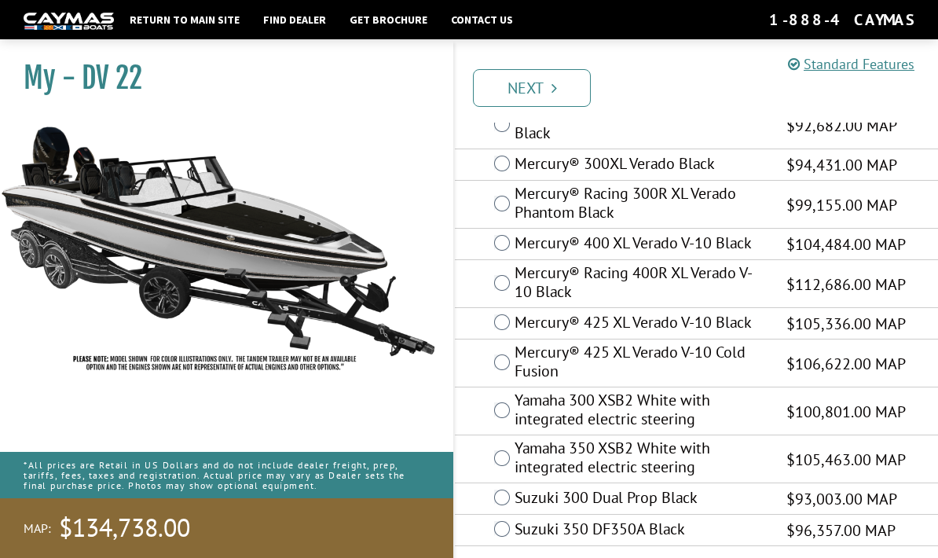
scroll to position [82, 0]
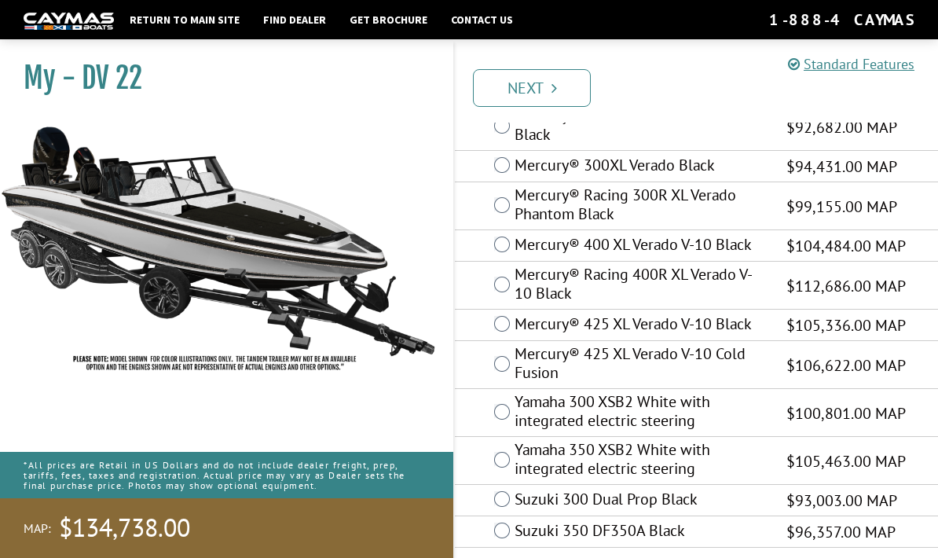
click at [541, 92] on link "Next" at bounding box center [532, 88] width 118 height 38
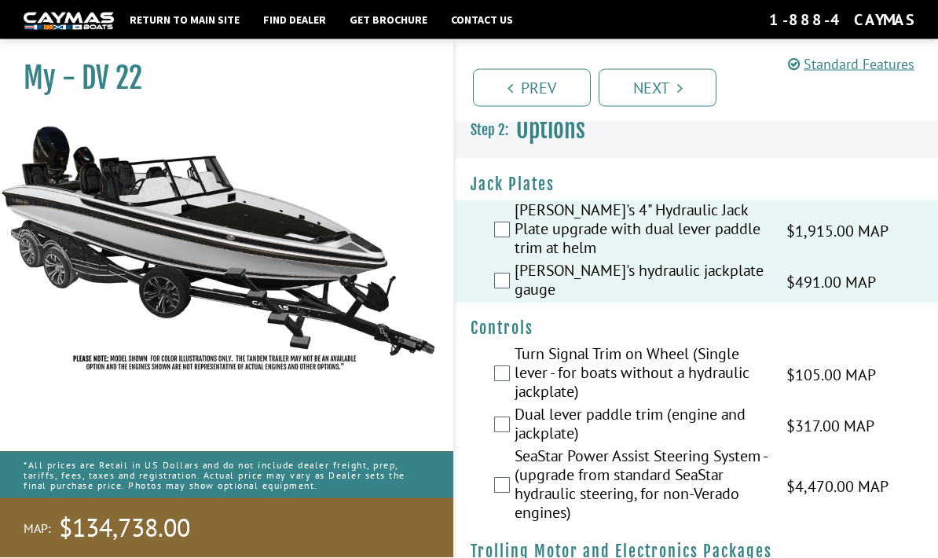
scroll to position [0, 0]
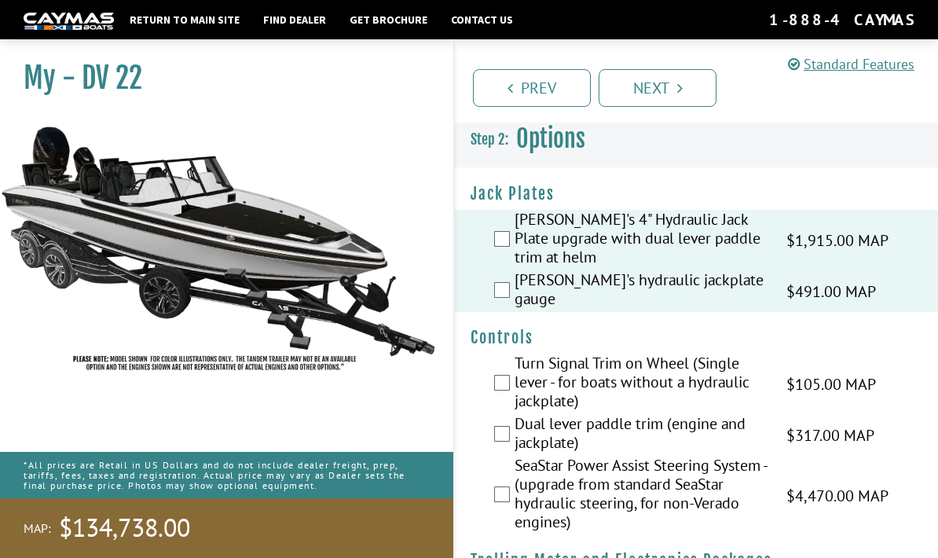
click at [550, 88] on link "Prev" at bounding box center [532, 88] width 118 height 38
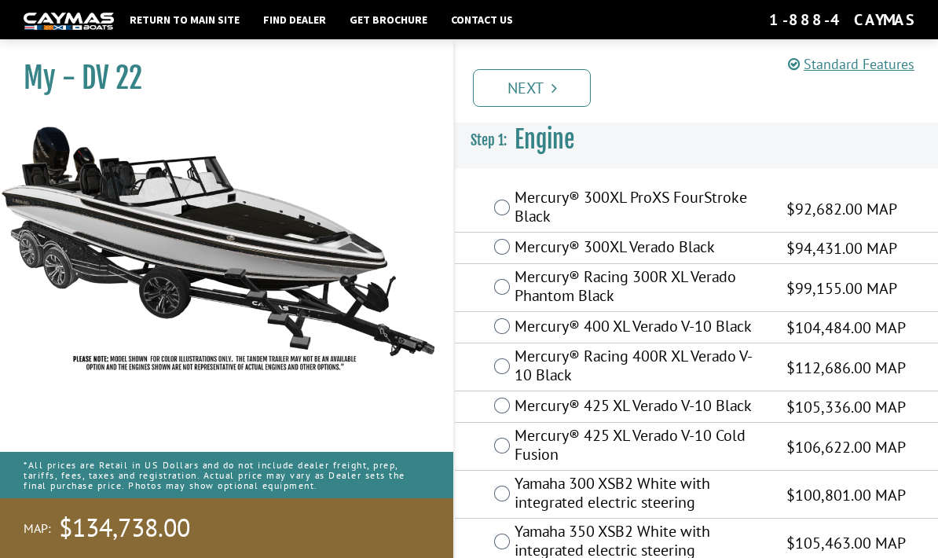
click at [549, 91] on link "Next" at bounding box center [532, 88] width 118 height 38
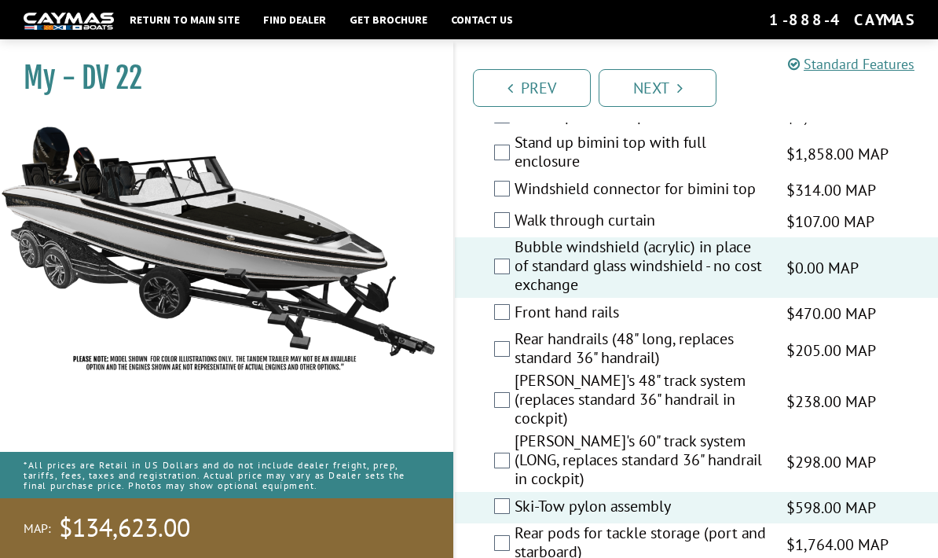
scroll to position [2934, 0]
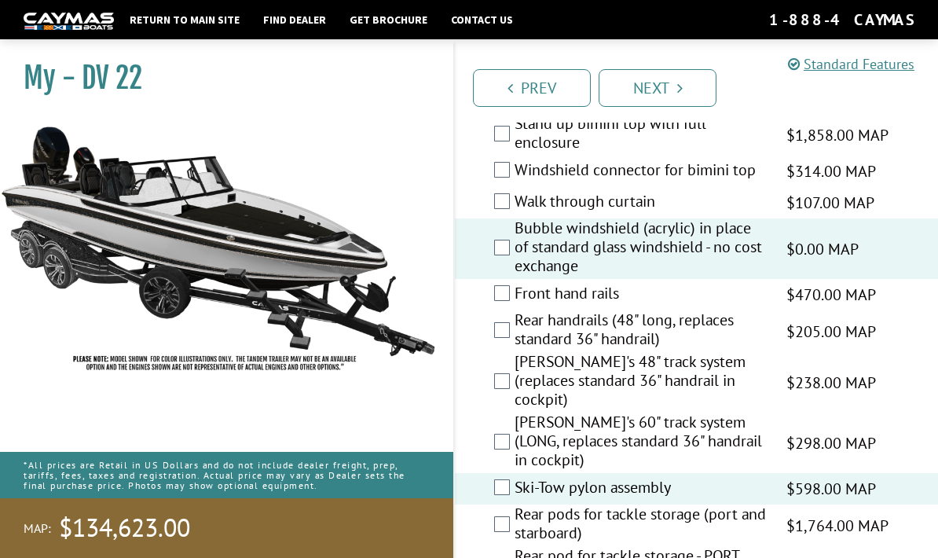
click at [756, 504] on label "Rear pods for tackle storage (port and starboard)" at bounding box center [641, 525] width 252 height 42
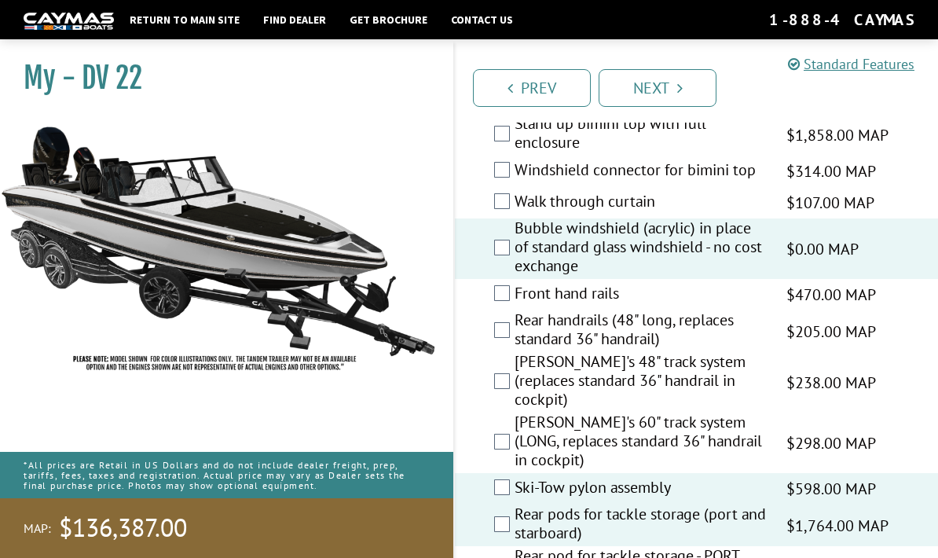
click at [518, 504] on label "Rear pods for tackle storage (port and starboard)" at bounding box center [641, 525] width 252 height 42
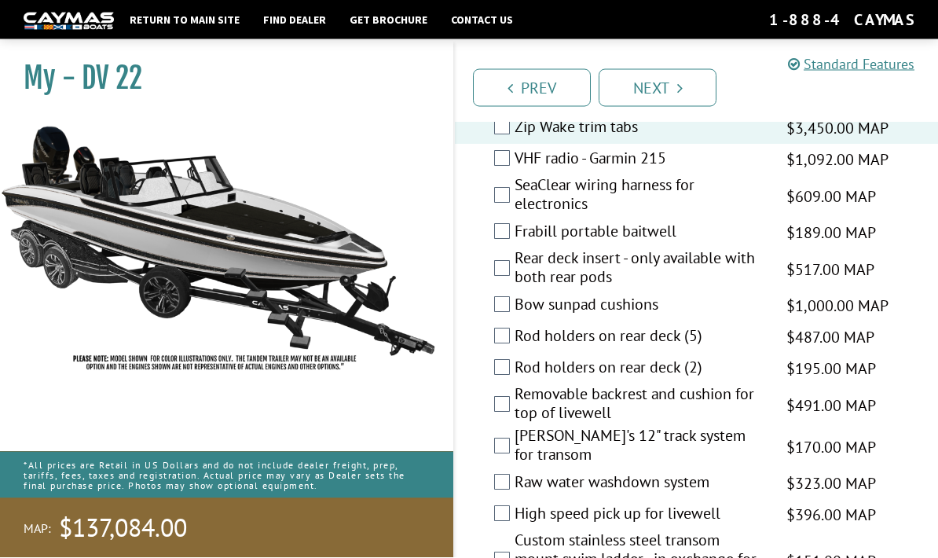
scroll to position [3680, 0]
click at [519, 384] on label "Removable backrest and cushion for top of livewell" at bounding box center [641, 405] width 252 height 42
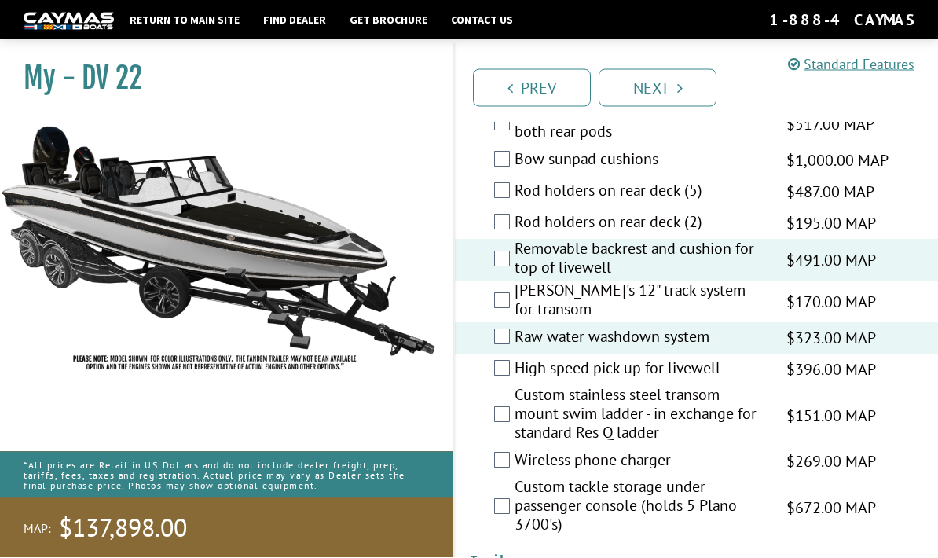
scroll to position [3826, 0]
click at [515, 385] on label "Custom stainless steel transom mount swim ladder - in exchange for standard Res…" at bounding box center [641, 415] width 252 height 60
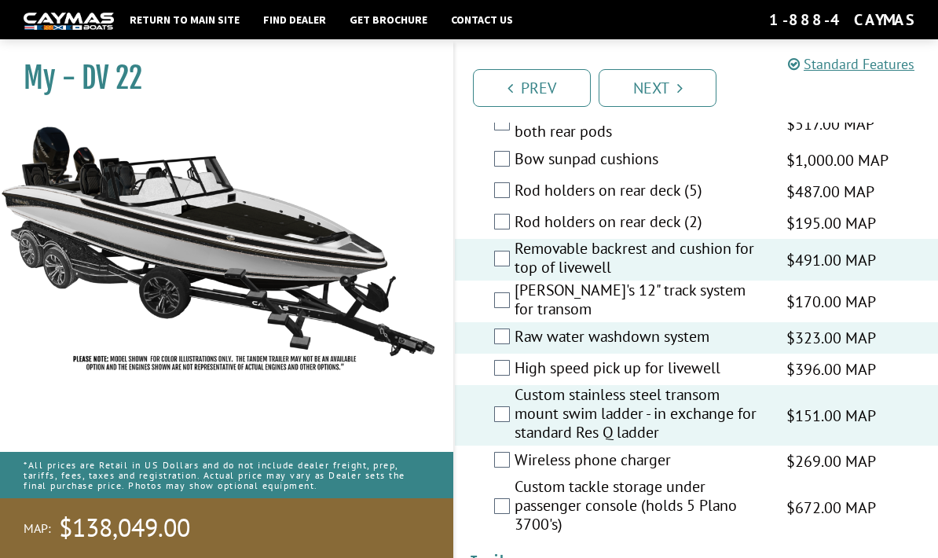
click at [515, 450] on label "Wireless phone charger" at bounding box center [641, 461] width 252 height 23
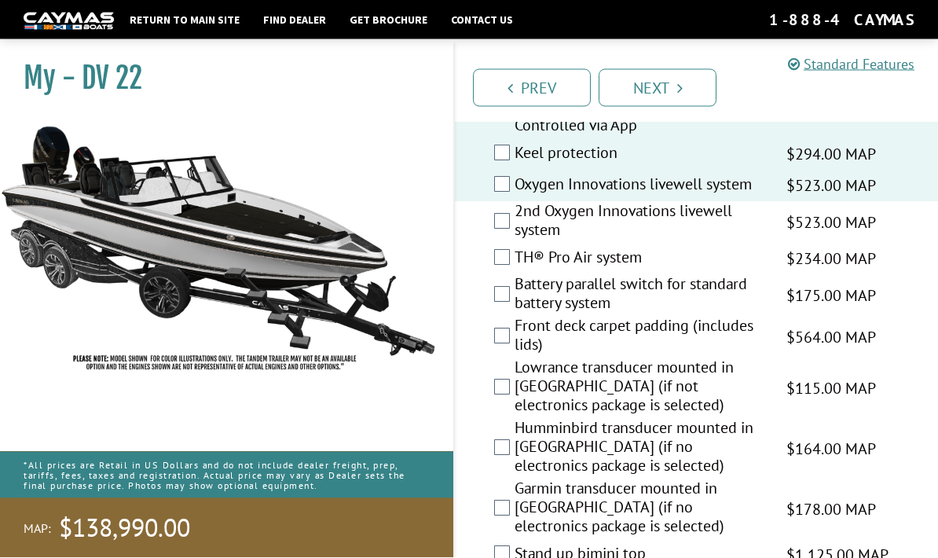
scroll to position [2478, 0]
click at [515, 291] on label "Battery parallel switch for standard battery system" at bounding box center [641, 294] width 252 height 42
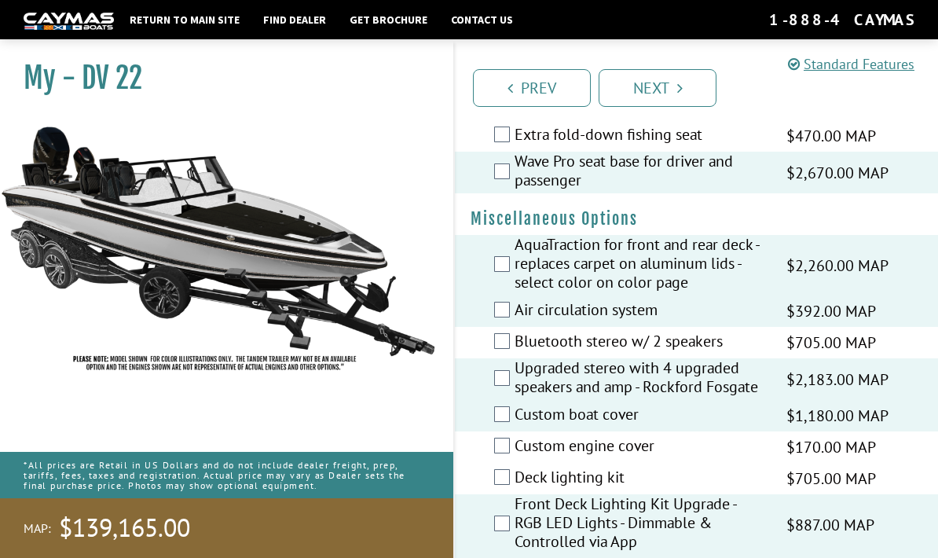
scroll to position [2082, 0]
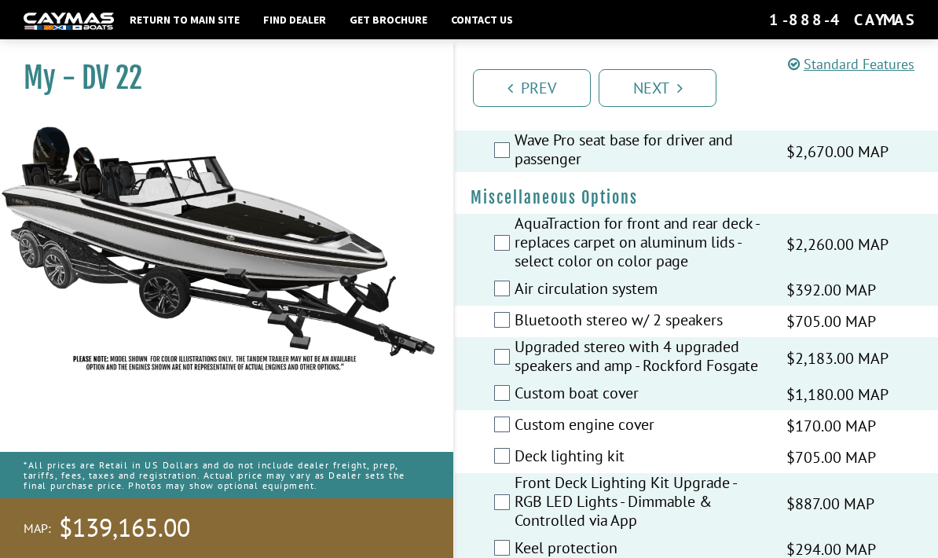
click at [516, 321] on label "Bluetooth stereo w/ 2 speakers" at bounding box center [641, 321] width 252 height 23
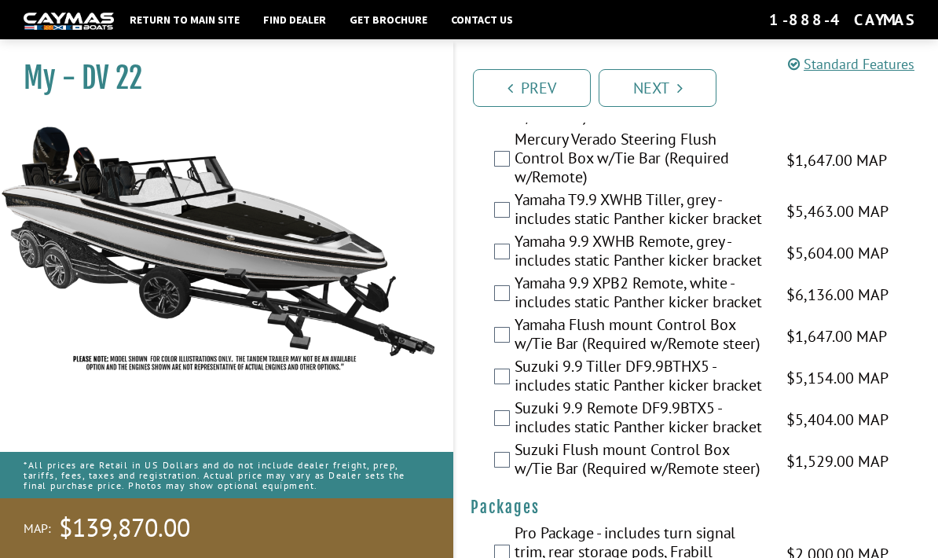
scroll to position [4823, 0]
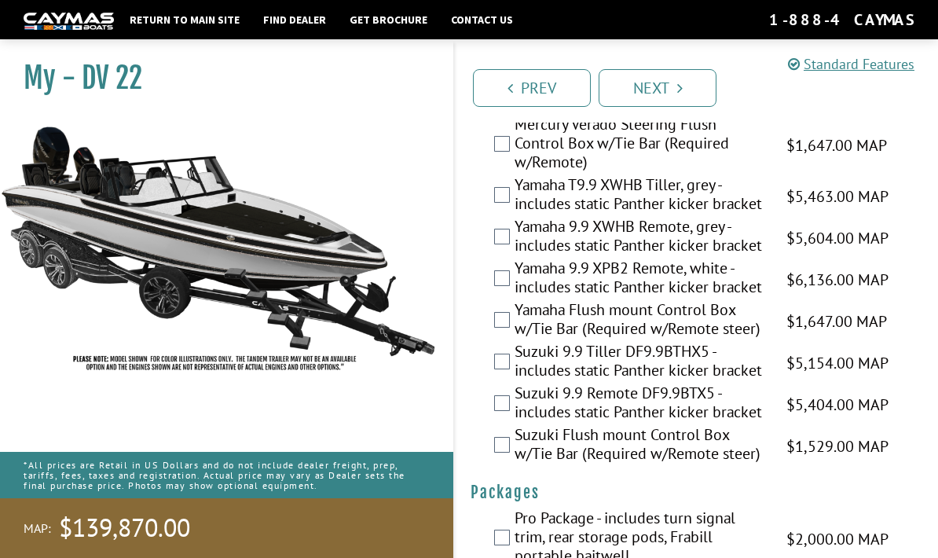
click at [519, 508] on label "Pro Package - includes turn signal trim, rear storage pods, Frabill portable ba…" at bounding box center [641, 538] width 252 height 60
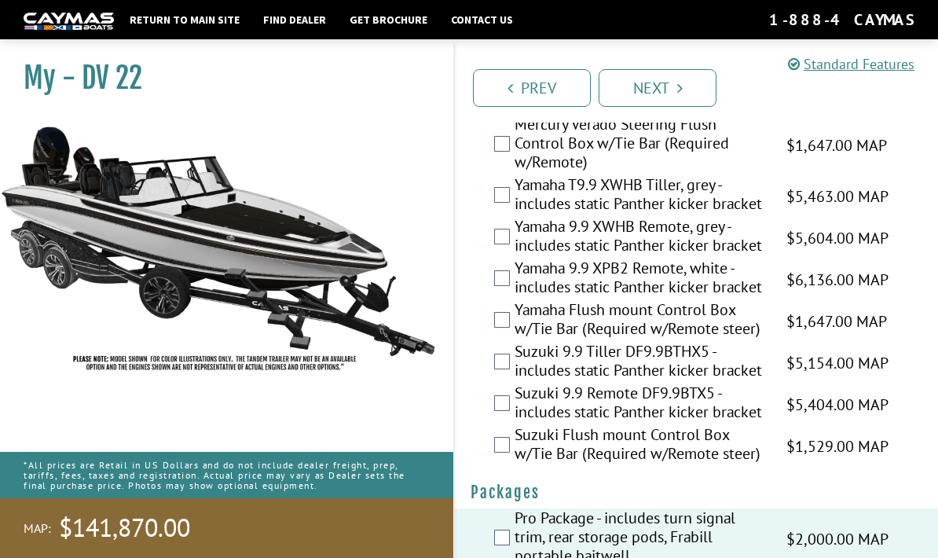
click at [515, 508] on label "Pro Package - includes turn signal trim, rear storage pods, Frabill portable ba…" at bounding box center [641, 538] width 252 height 60
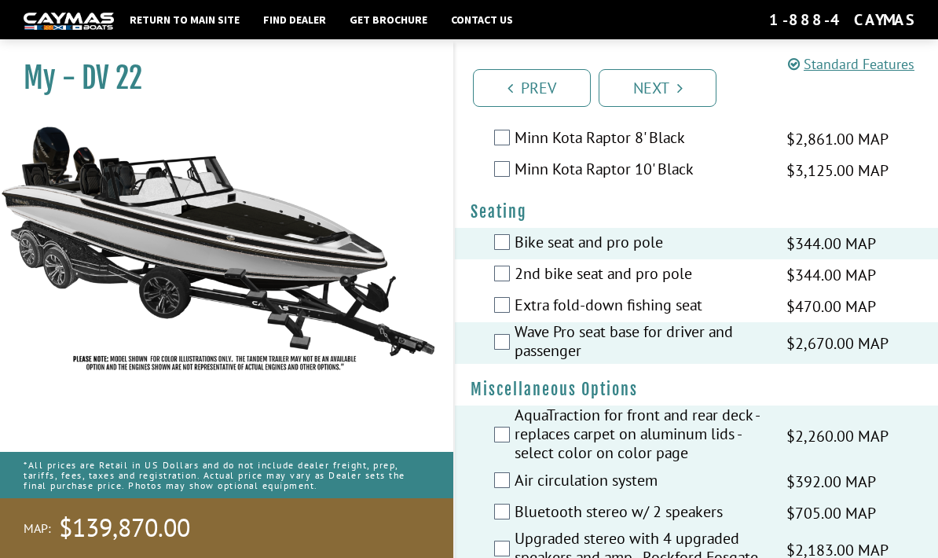
scroll to position [1916, 0]
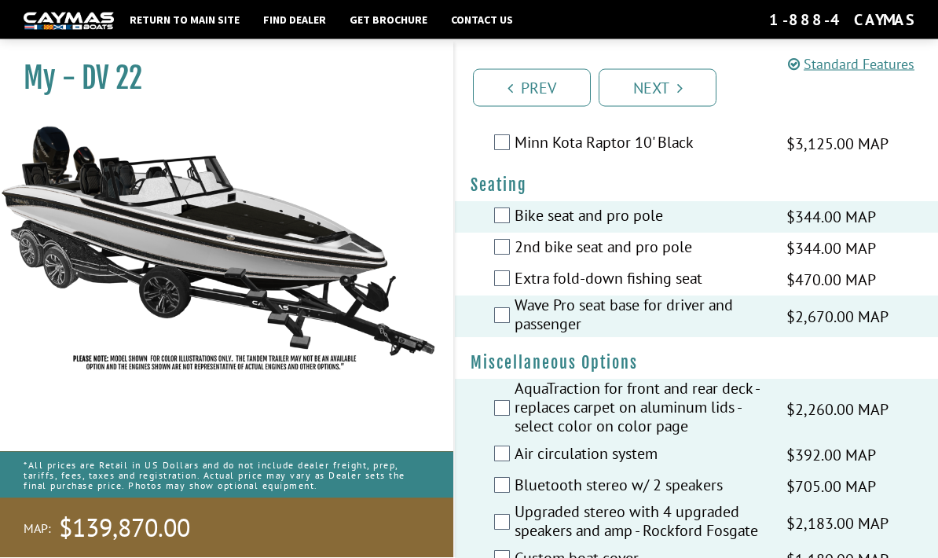
click at [469, 505] on div "Upgraded stereo with 4 upgraded speakers and amp - Rockford Fosgate $2,183.00 M…" at bounding box center [696, 524] width 483 height 42
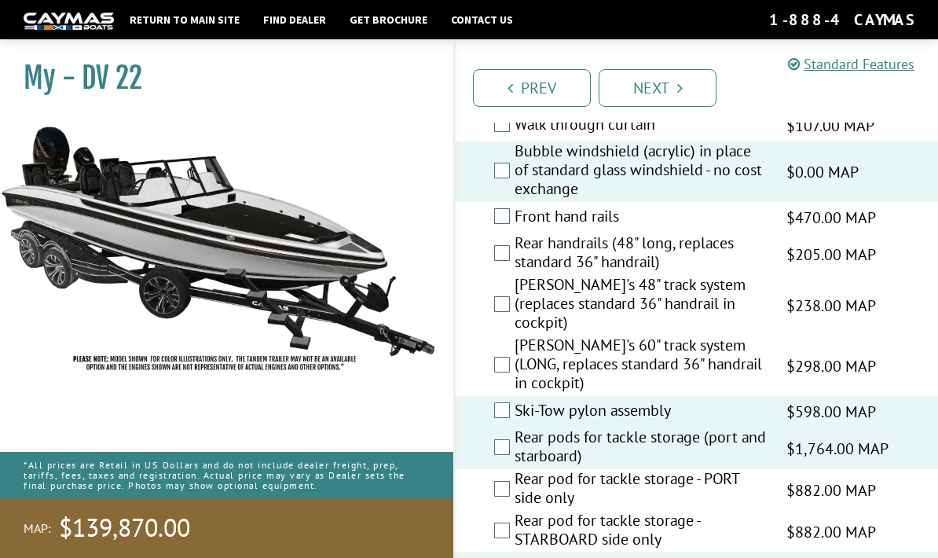
scroll to position [3012, 0]
click at [518, 206] on label "Front hand rails" at bounding box center [641, 217] width 252 height 23
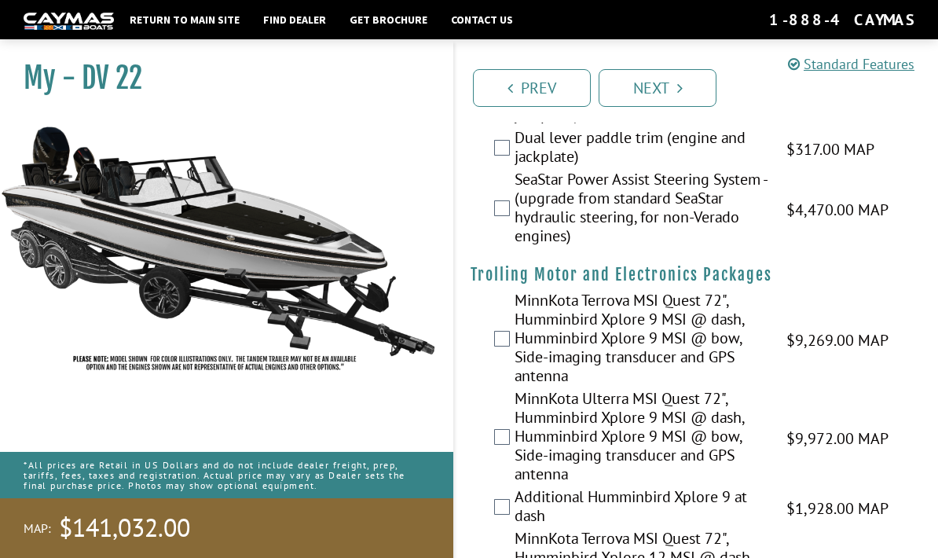
scroll to position [0, 0]
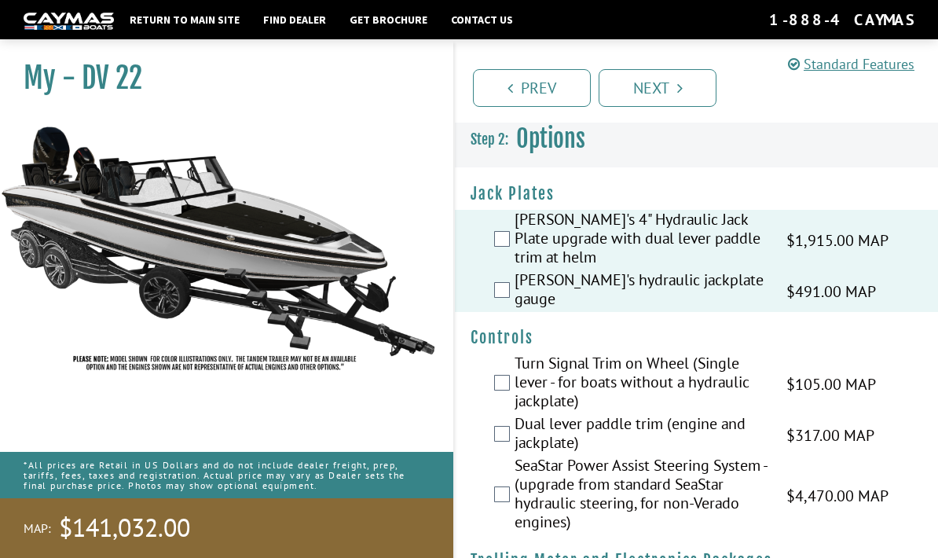
click at [693, 75] on link "Next" at bounding box center [658, 88] width 118 height 38
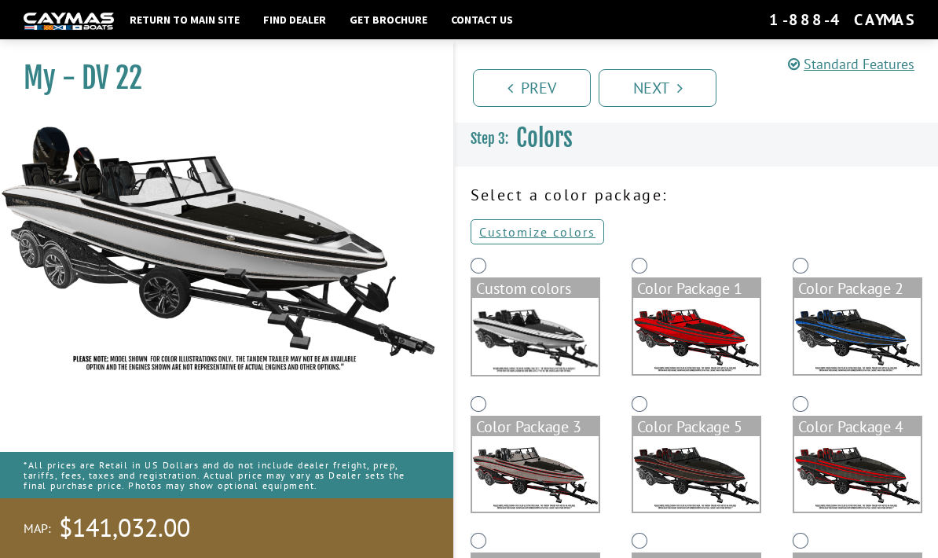
click at [689, 90] on link "Next" at bounding box center [658, 88] width 118 height 38
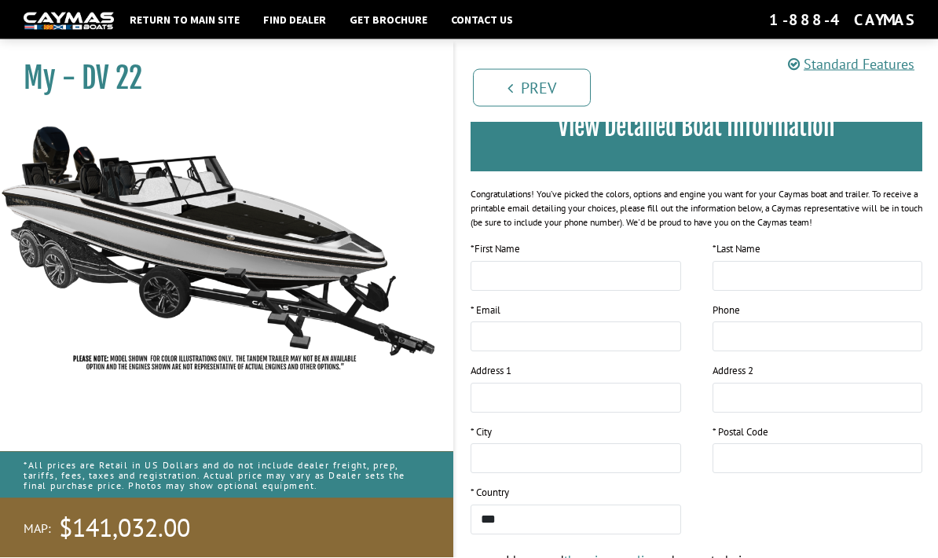
scroll to position [249, 0]
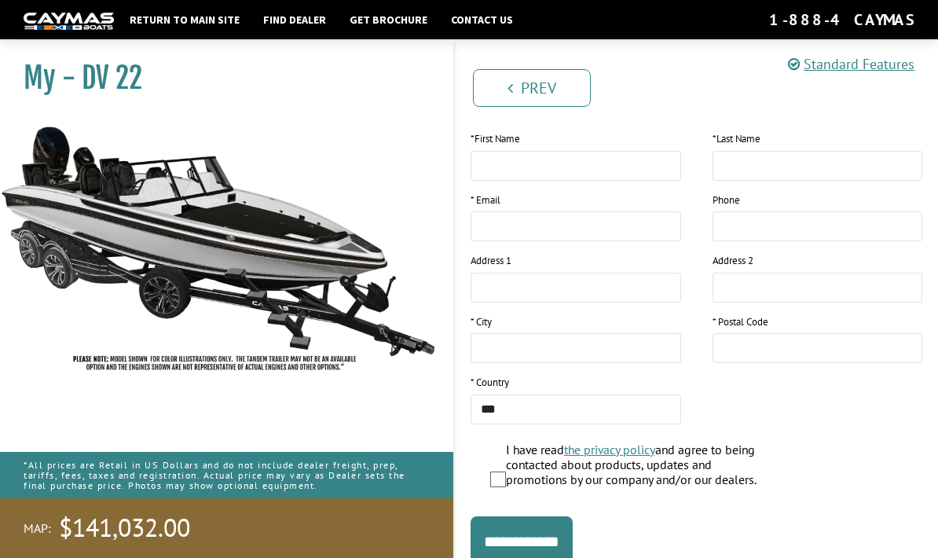
click at [565, 555] on input "**********" at bounding box center [522, 541] width 102 height 50
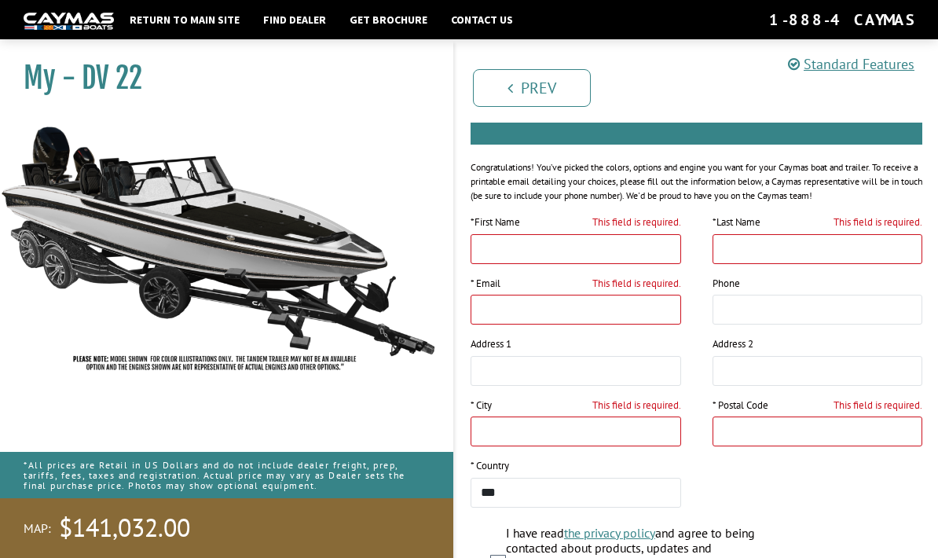
scroll to position [0, 0]
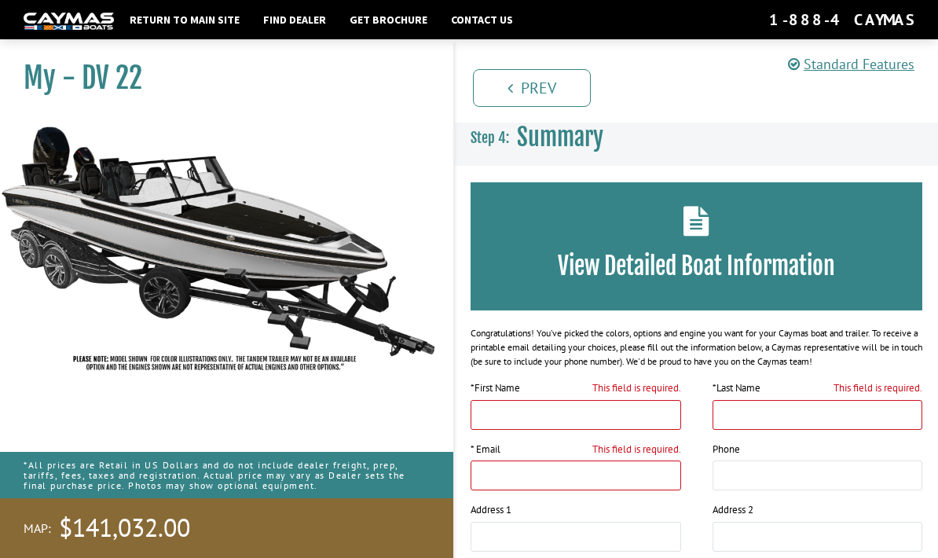
click at [526, 90] on link "Prev" at bounding box center [532, 88] width 118 height 38
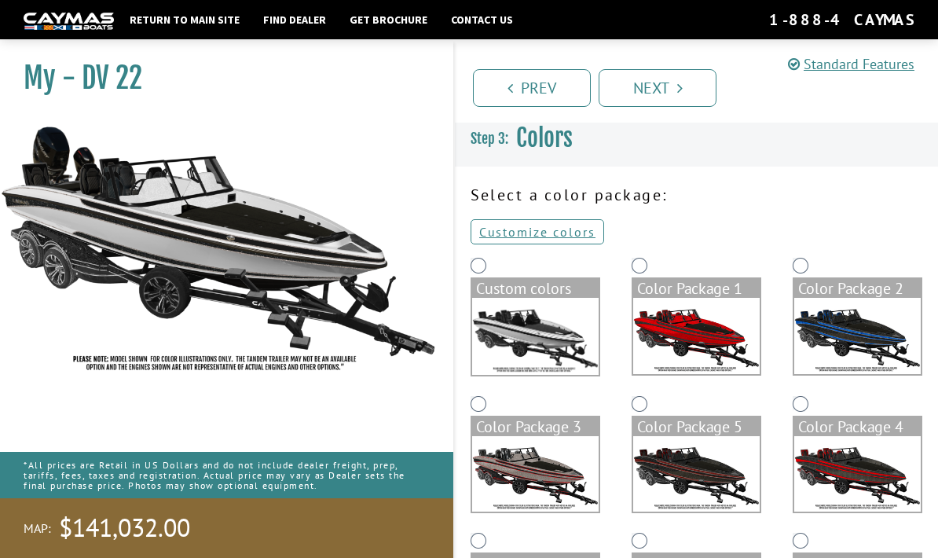
click at [508, 91] on icon "Pagination" at bounding box center [510, 88] width 5 height 16
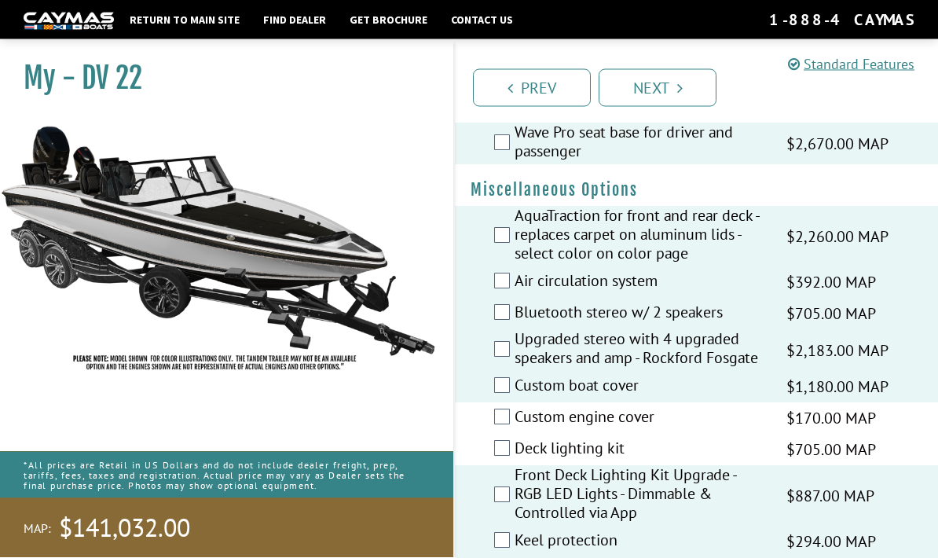
scroll to position [2090, 0]
click at [516, 308] on label "Bluetooth stereo w/ 2 speakers" at bounding box center [641, 313] width 252 height 23
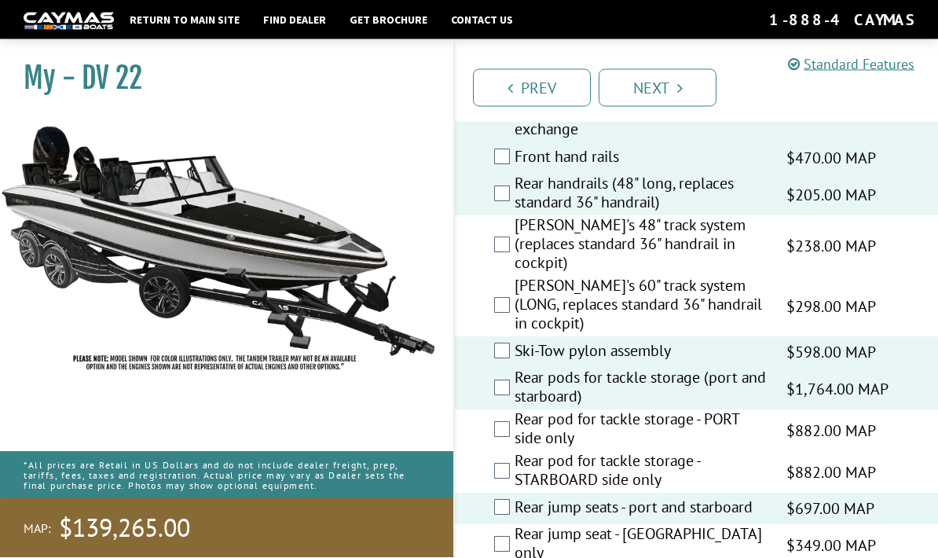
scroll to position [3133, 0]
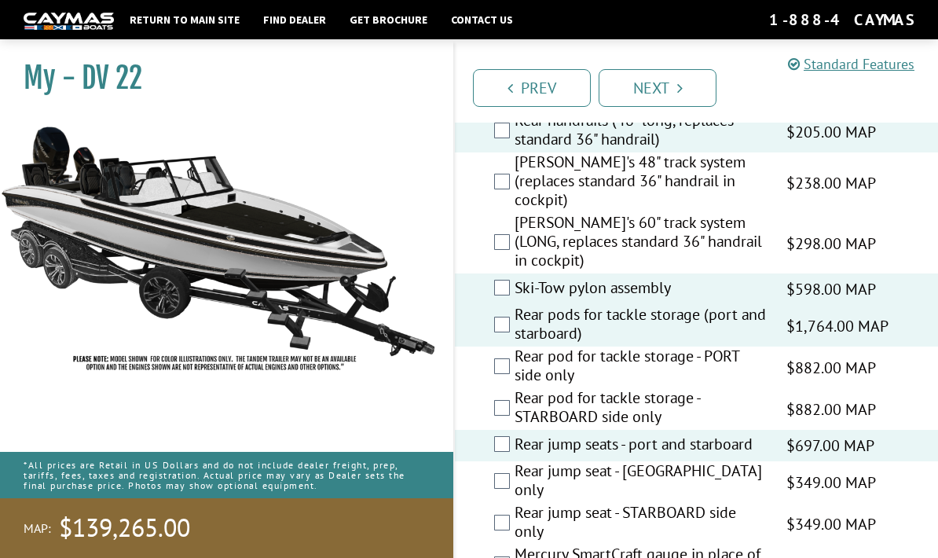
click at [183, 27] on link "Return to main site" at bounding box center [185, 19] width 126 height 20
